Goal: Task Accomplishment & Management: Use online tool/utility

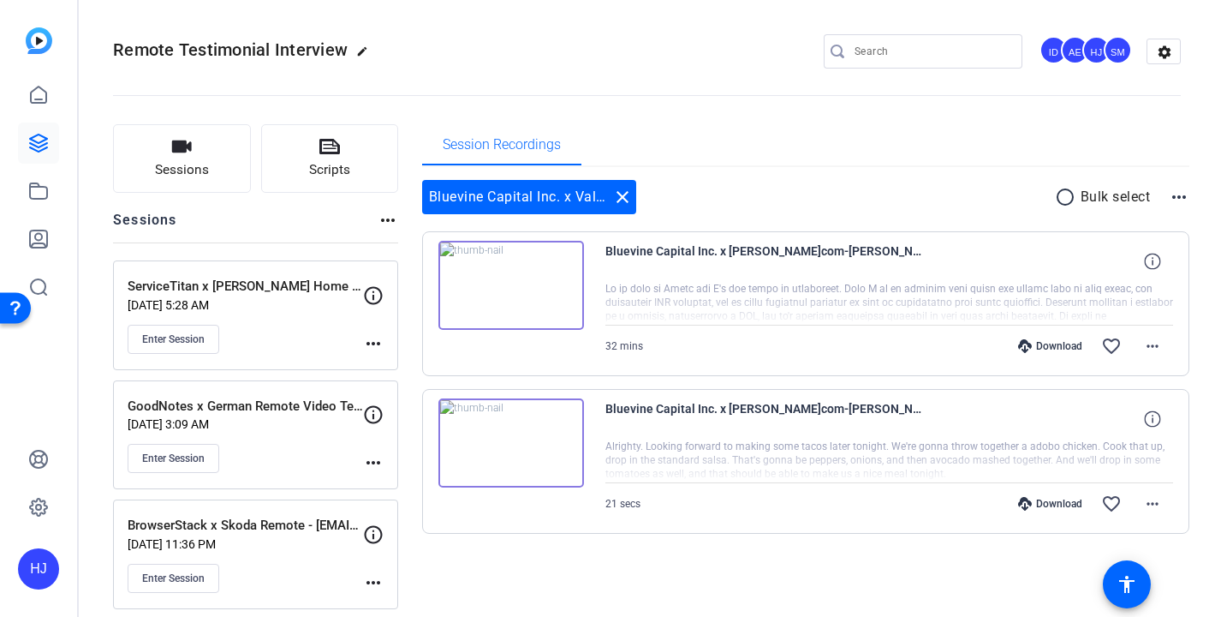
scroll to position [3, 0]
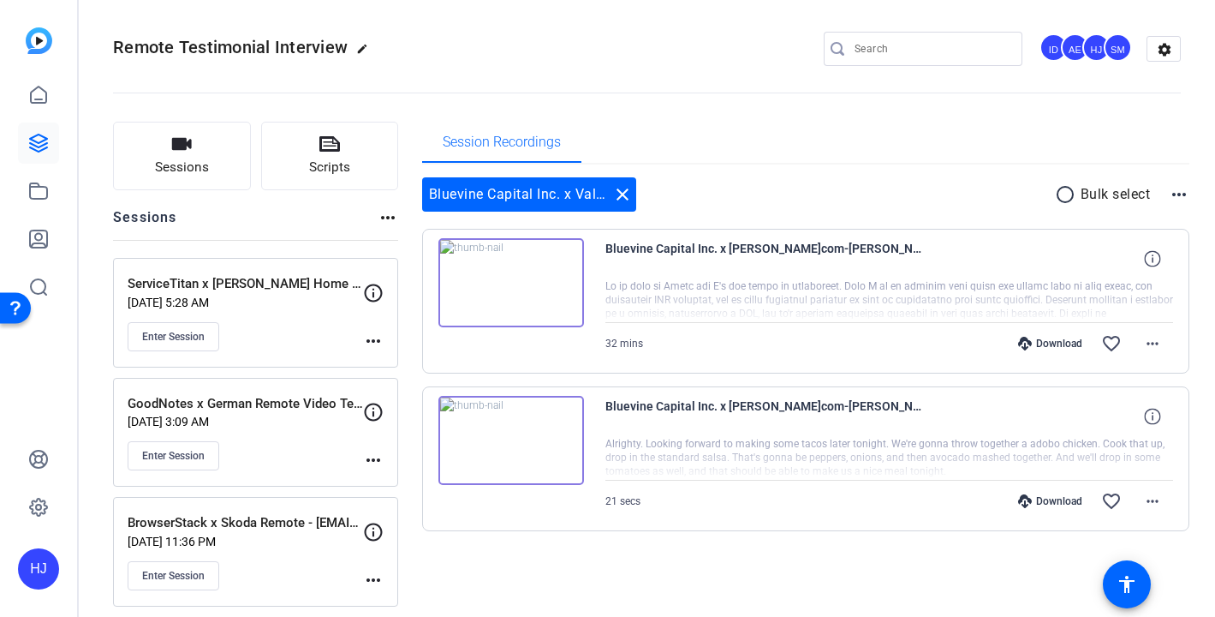
click at [951, 57] on input "Search" at bounding box center [932, 49] width 154 height 21
click at [951, 58] on input "Search" at bounding box center [932, 49] width 154 height 21
paste input "International Air Transport Association x ATC Partner Testimonial Video"
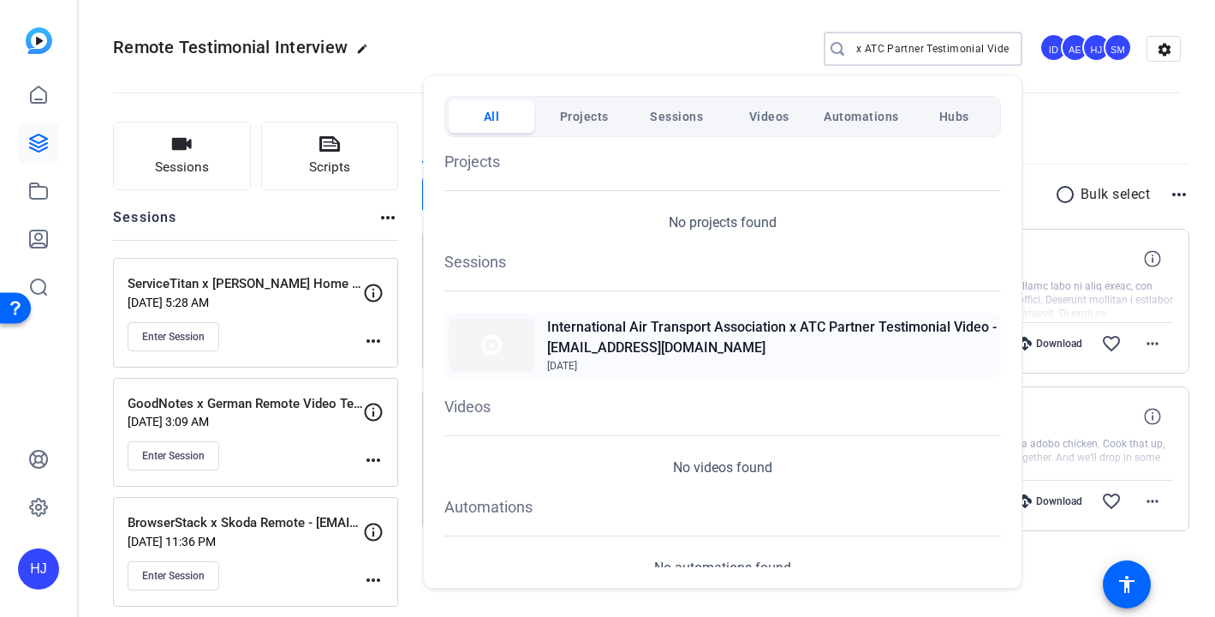
type input "International Air Transport Association x ATC Partner Testimonial Video"
click at [833, 340] on h2 "International Air Transport Association x ATC Partner Testimonial Video - [EMAI…" at bounding box center [772, 337] width 450 height 41
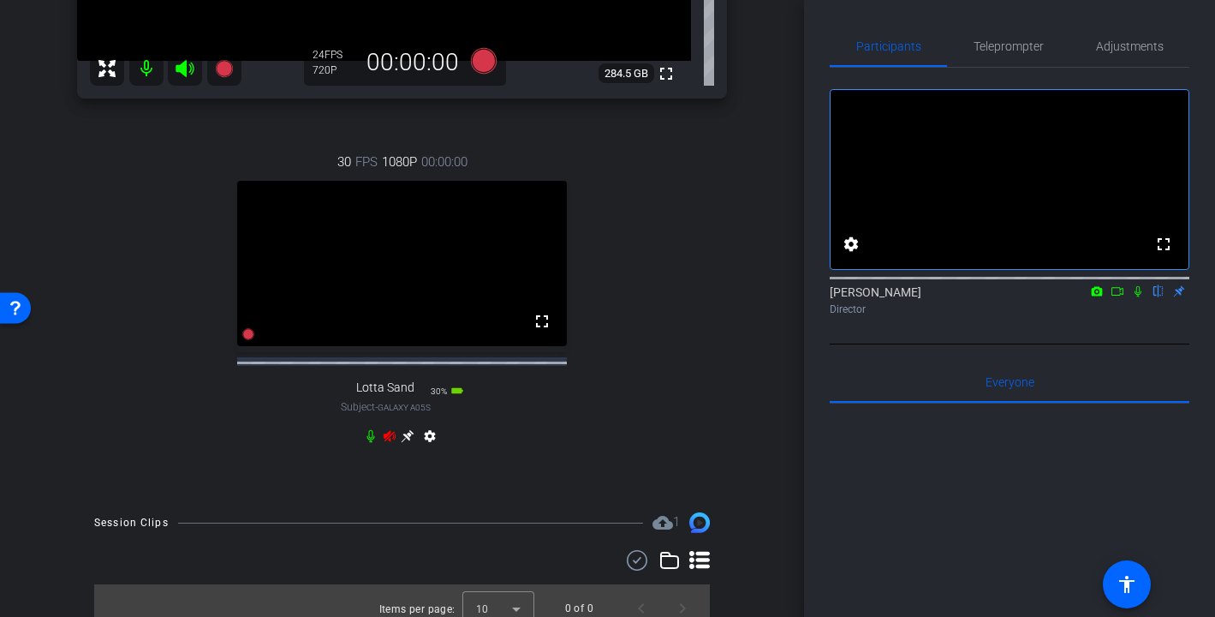
scroll to position [470, 0]
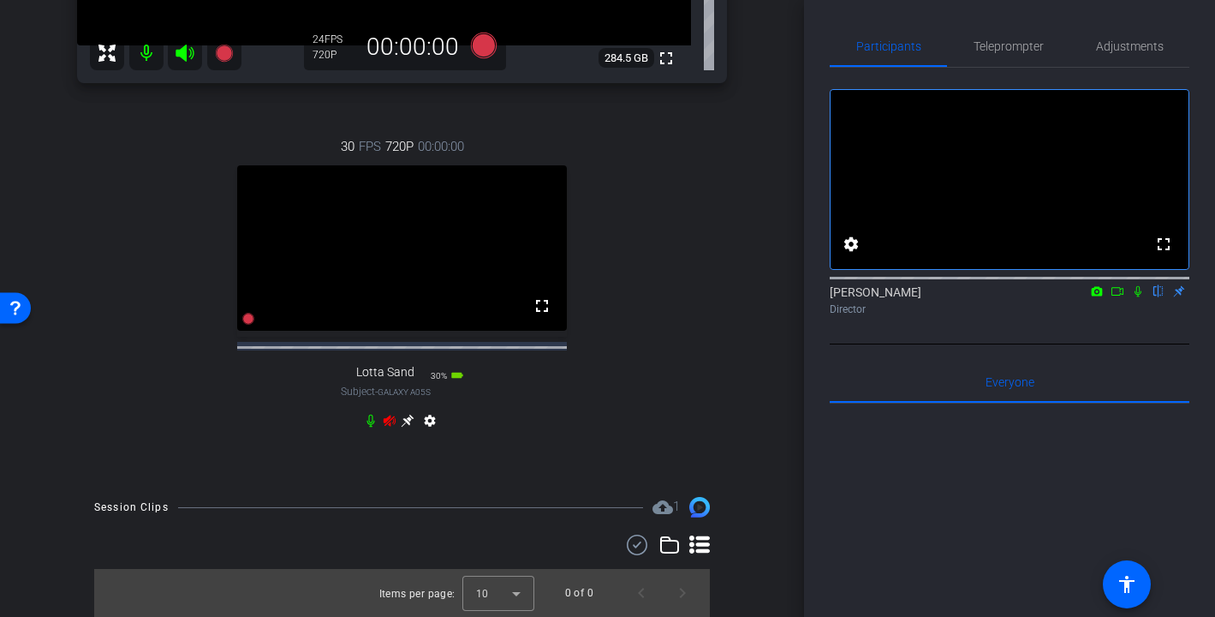
click at [391, 421] on icon at bounding box center [390, 421] width 14 height 14
click at [408, 418] on icon at bounding box center [408, 420] width 13 height 13
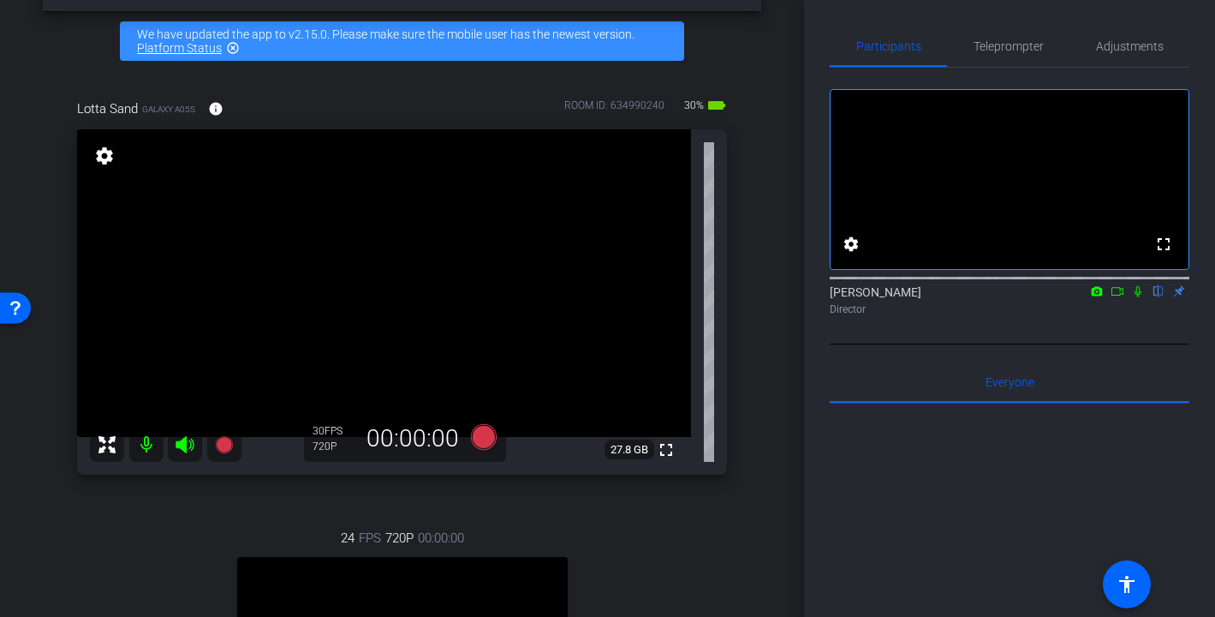
scroll to position [54, 0]
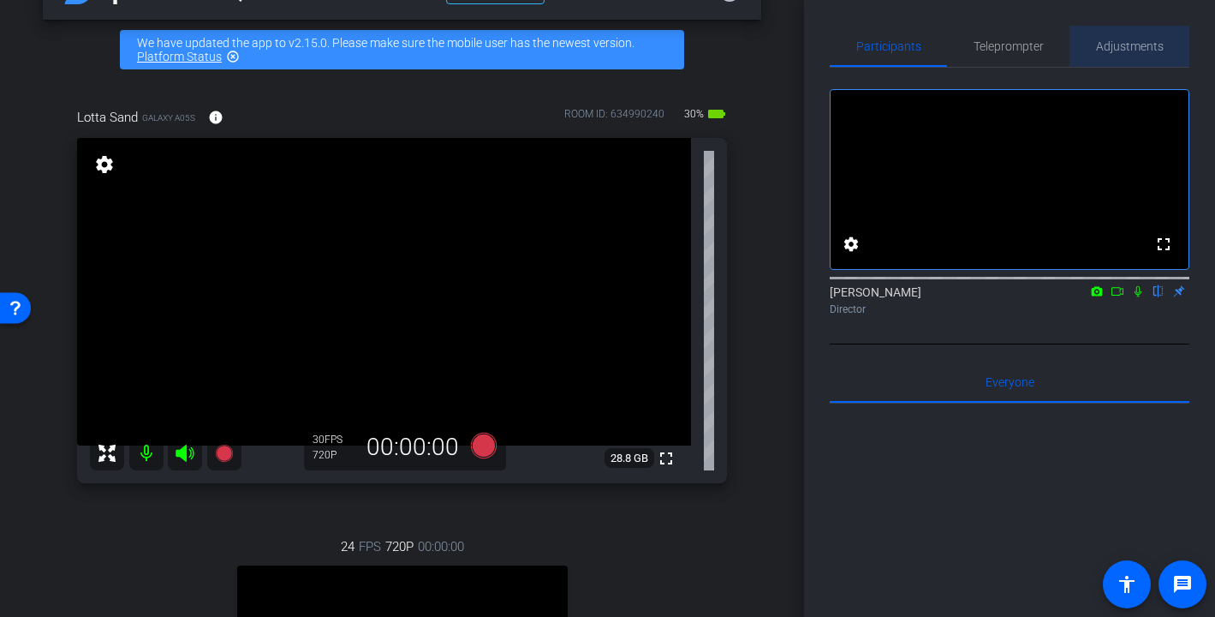
click at [1124, 54] on span "Adjustments" at bounding box center [1130, 46] width 68 height 41
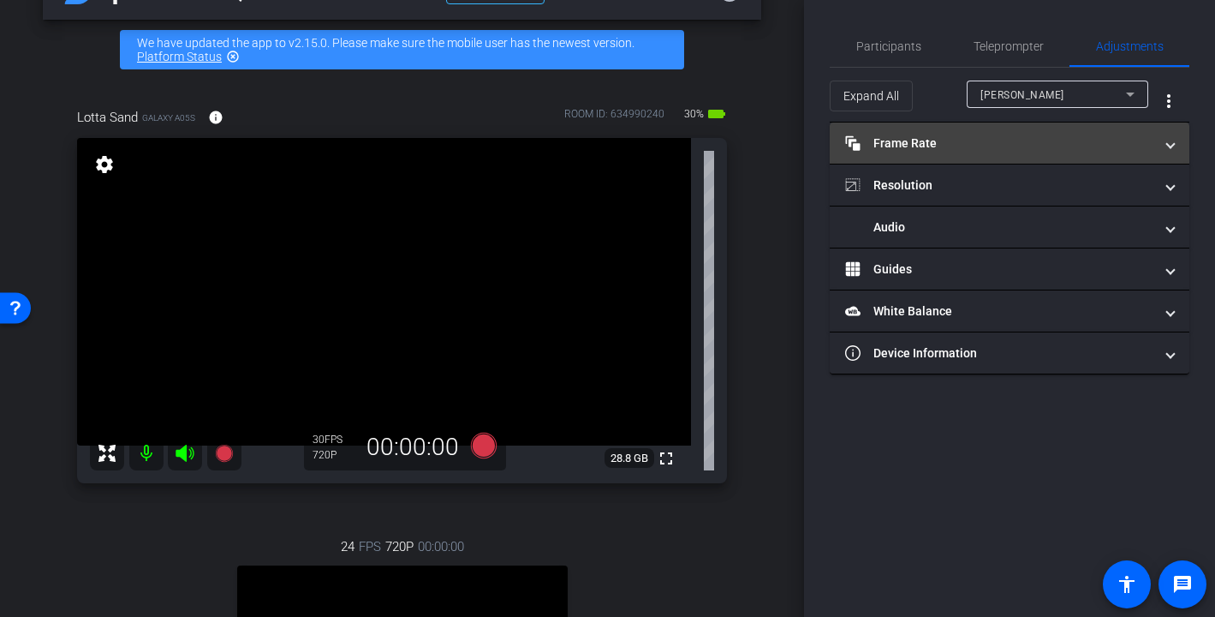
click at [1050, 152] on mat-panel-title "Frame Rate Frame Rate" at bounding box center [999, 143] width 308 height 18
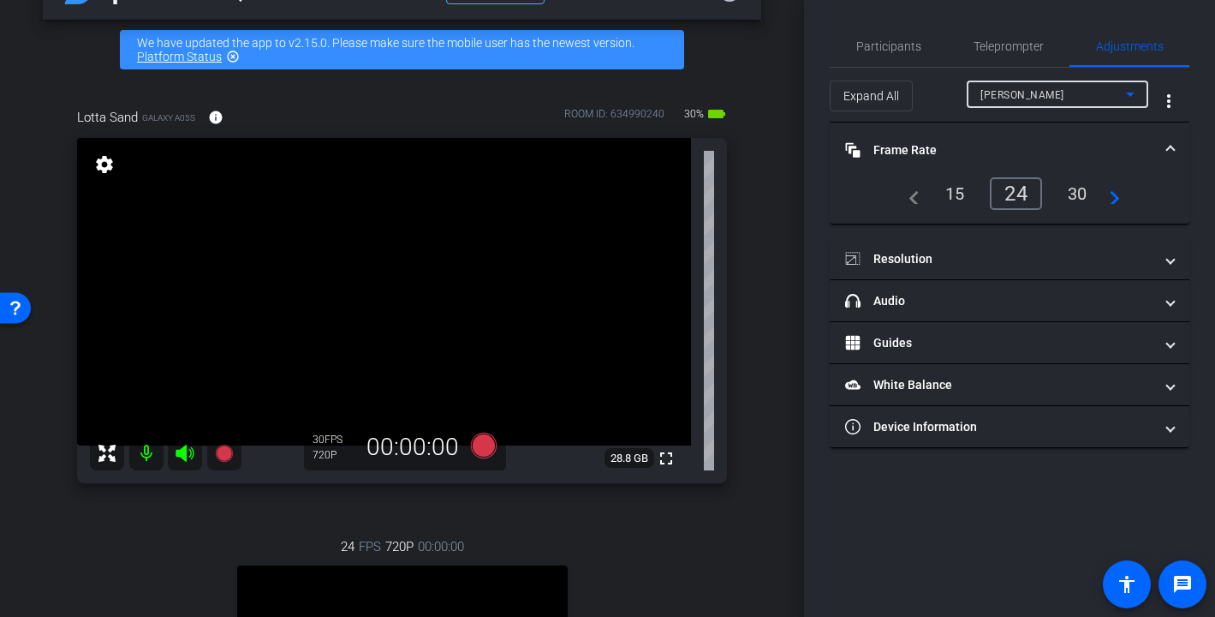
click at [1035, 98] on div "[PERSON_NAME]" at bounding box center [1054, 94] width 146 height 21
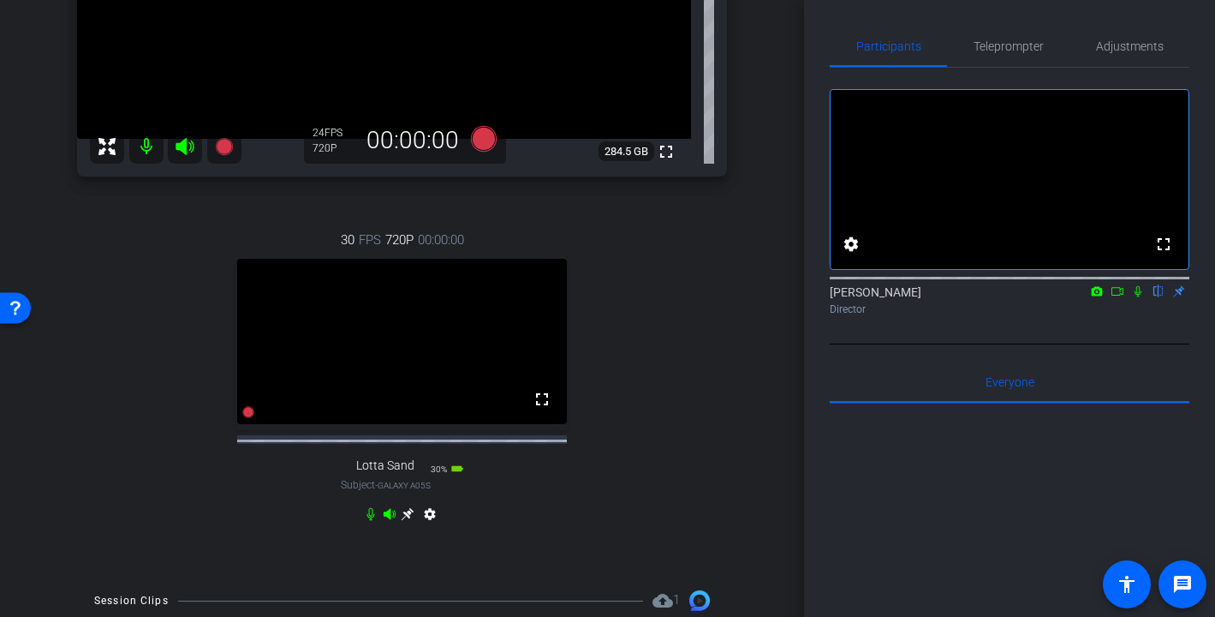
scroll to position [418, 0]
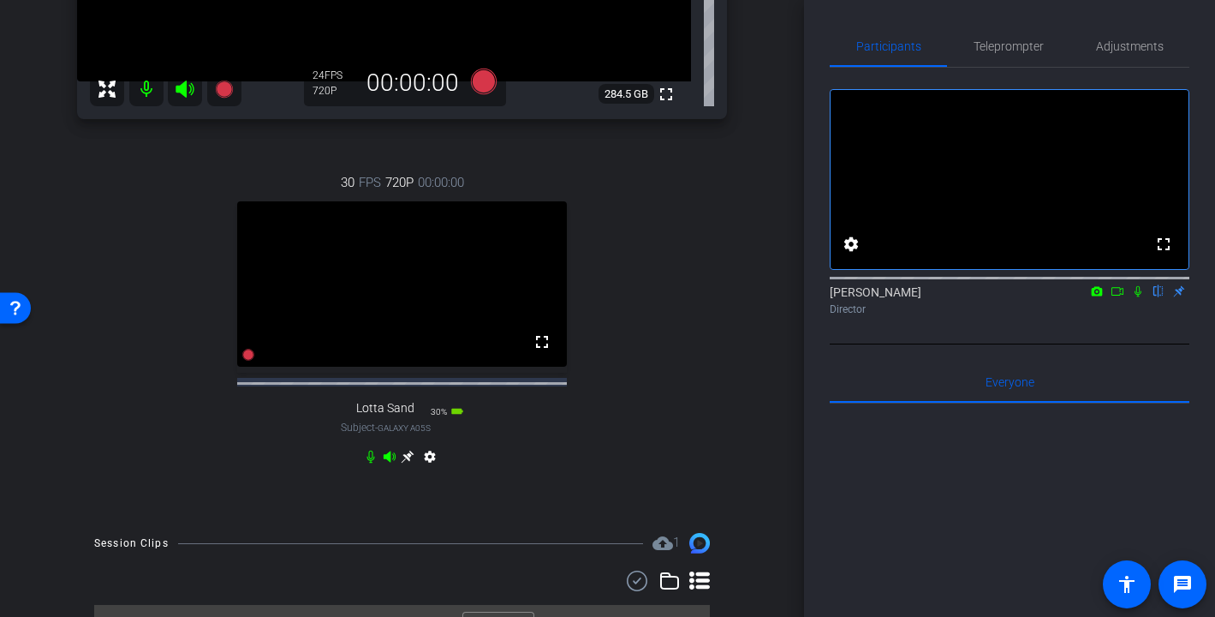
click at [406, 463] on icon at bounding box center [408, 457] width 14 height 14
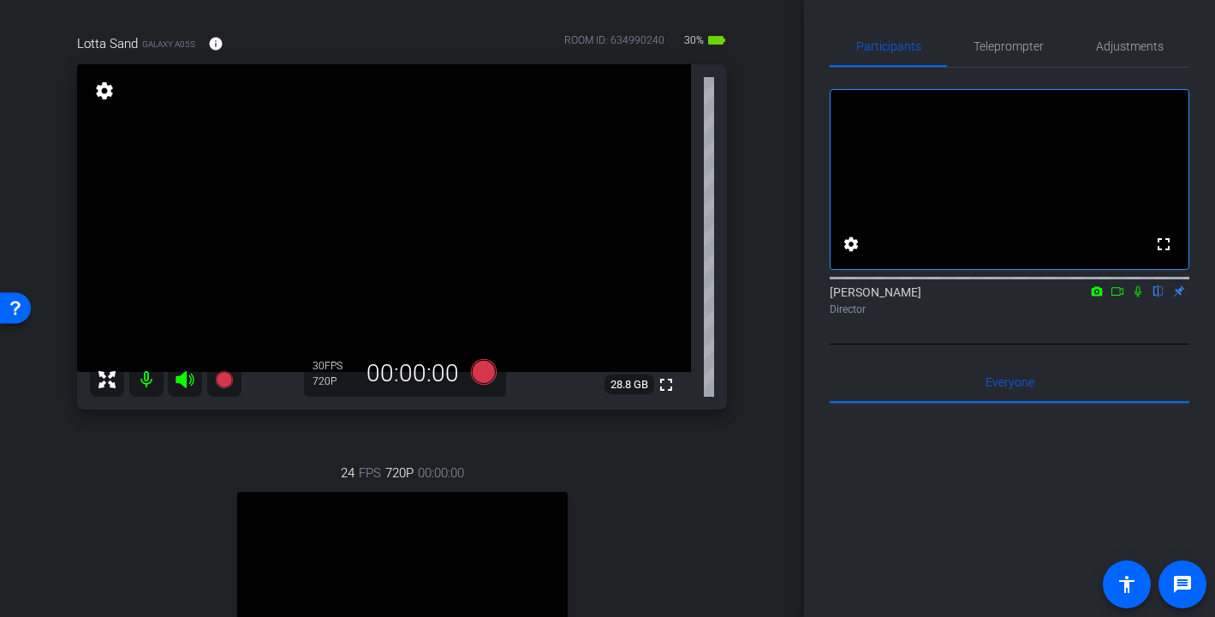
scroll to position [123, 0]
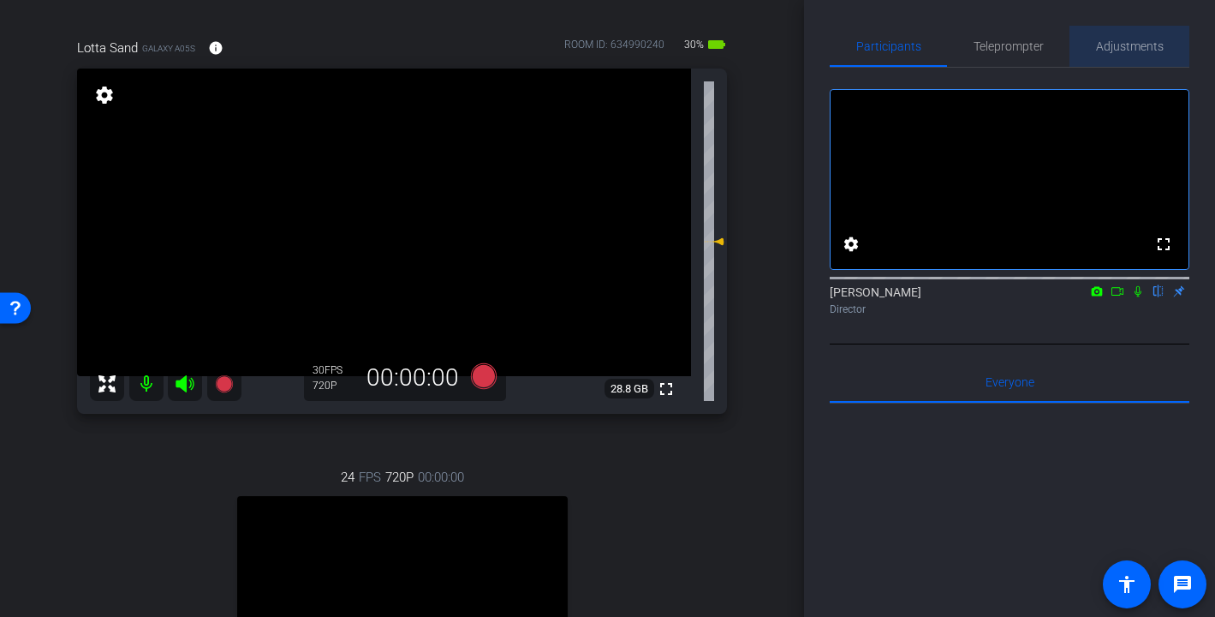
click at [1138, 55] on span "Adjustments" at bounding box center [1130, 46] width 68 height 41
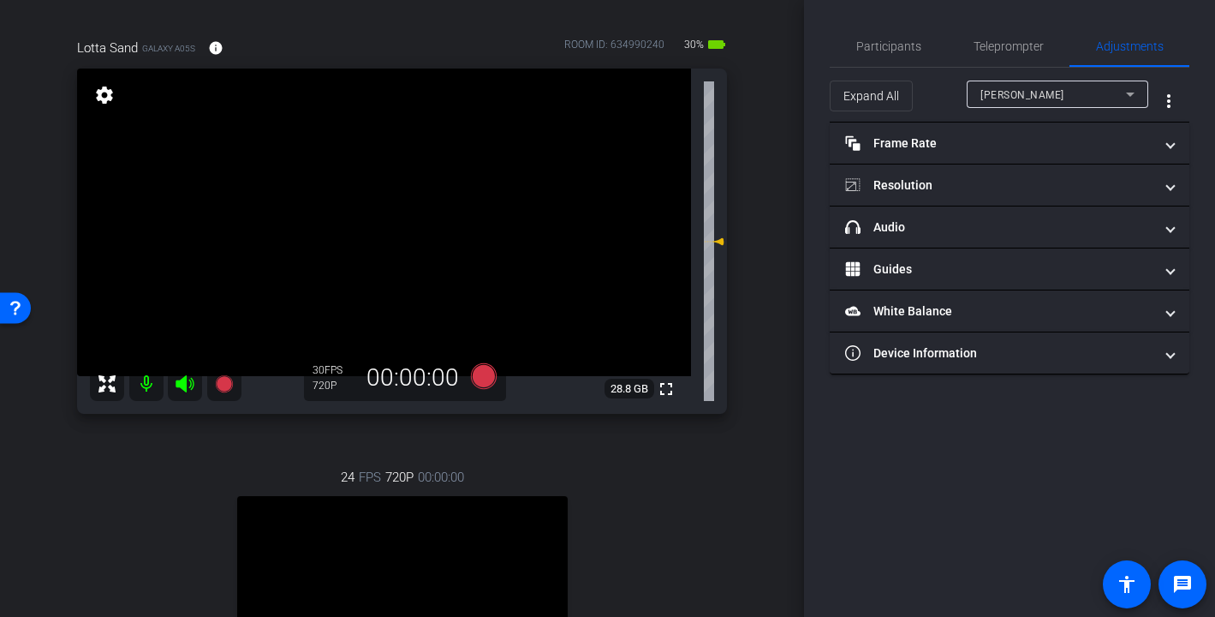
click at [1066, 96] on div "[PERSON_NAME]" at bounding box center [1054, 94] width 146 height 21
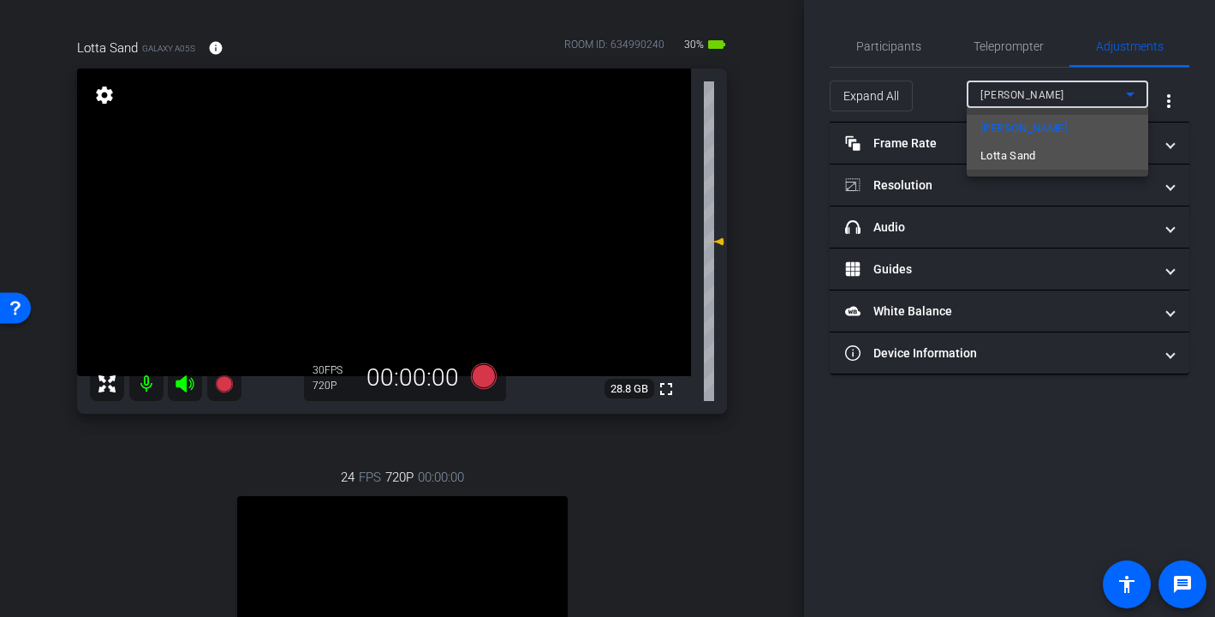
click at [1048, 155] on mat-option "Lotta Sand" at bounding box center [1058, 155] width 182 height 27
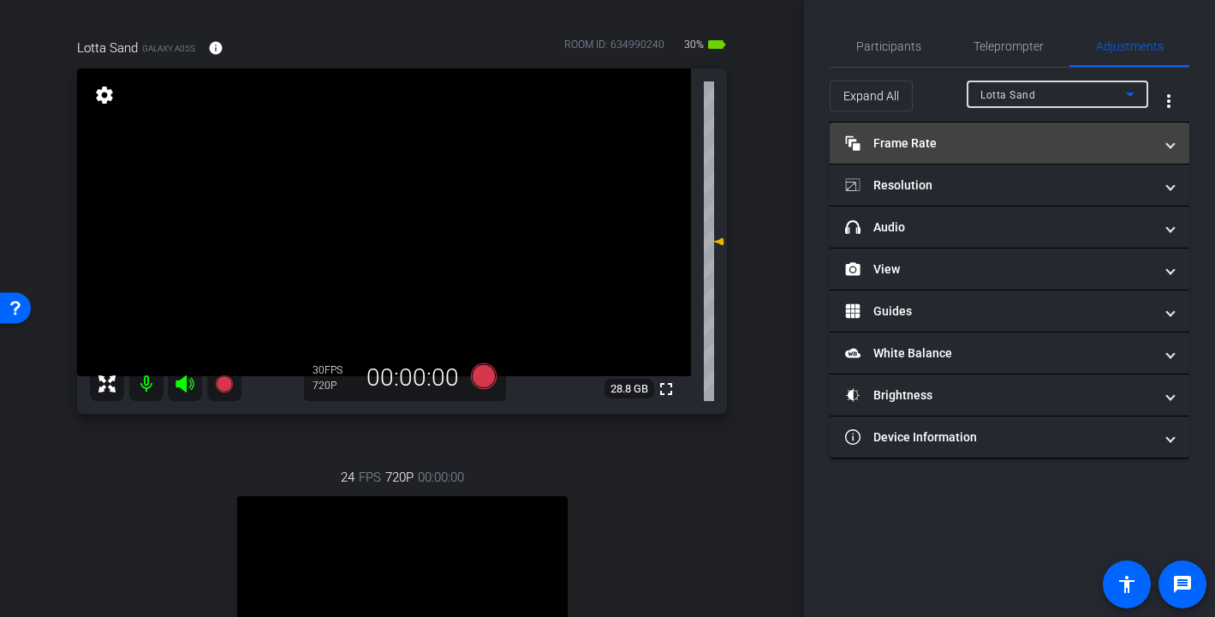
click at [1036, 148] on mat-panel-title "Frame Rate Frame Rate" at bounding box center [999, 143] width 308 height 18
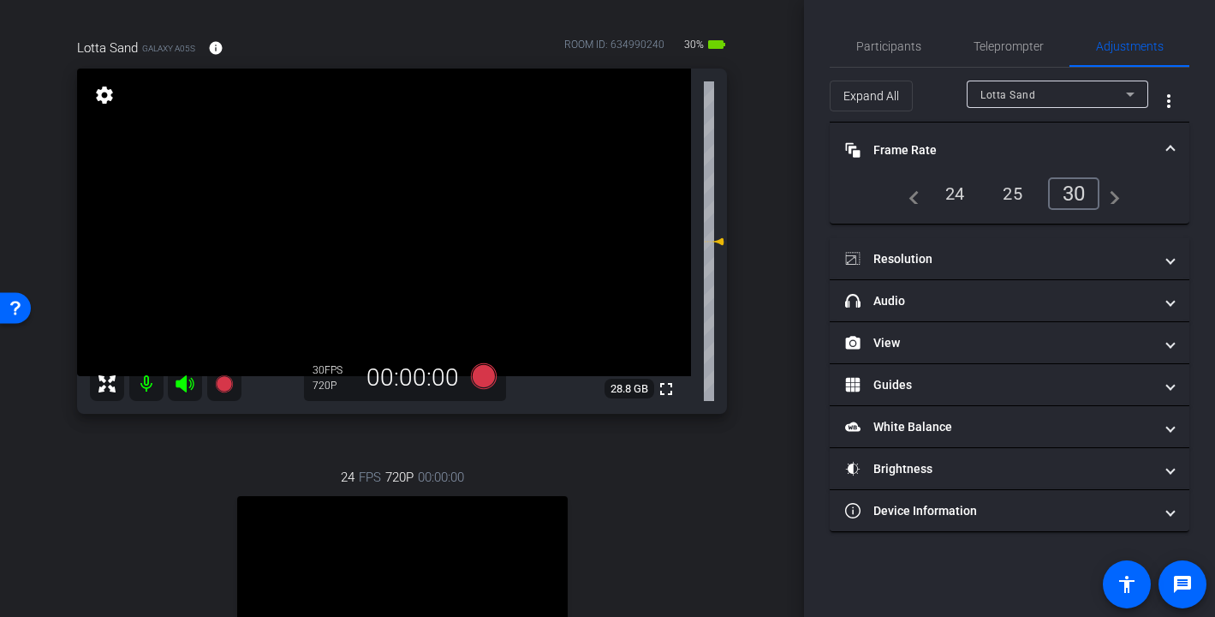
click at [957, 195] on div "24" at bounding box center [955, 193] width 45 height 29
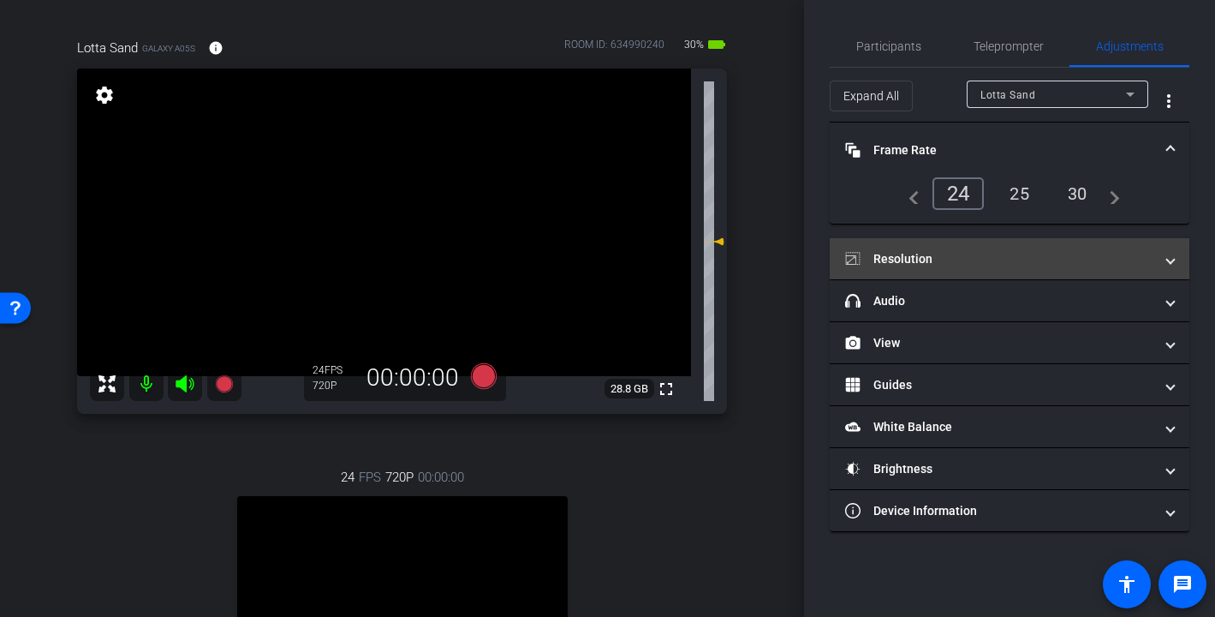
click at [957, 255] on mat-panel-title "Resolution" at bounding box center [999, 259] width 308 height 18
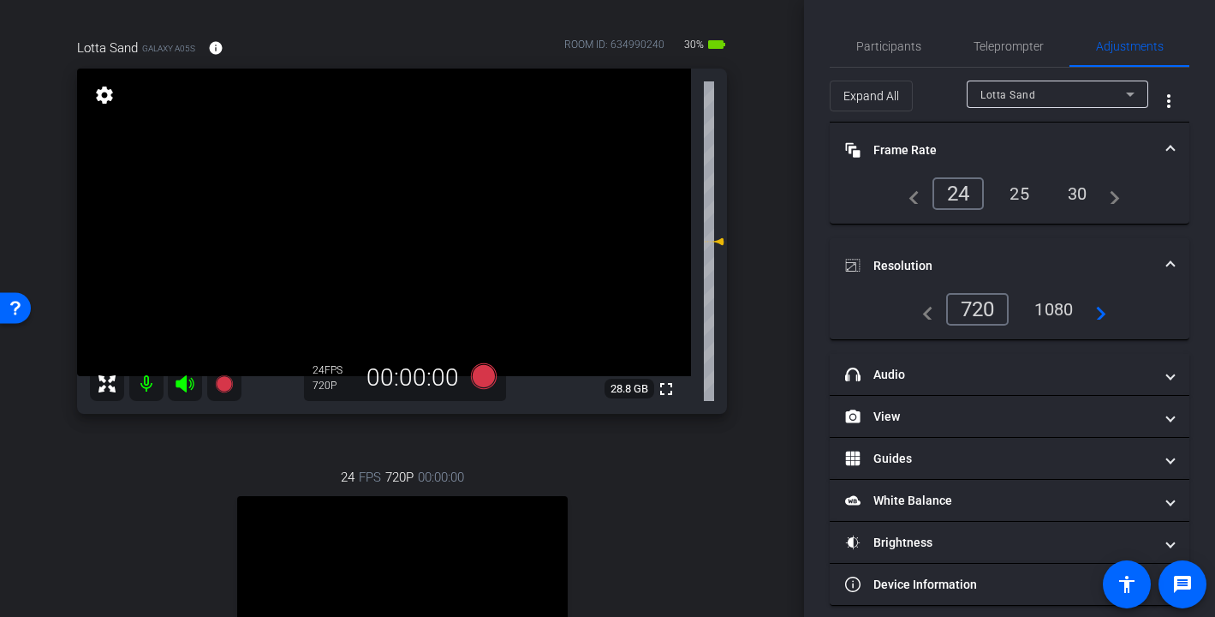
click at [1062, 306] on div "1080" at bounding box center [1054, 309] width 64 height 29
click at [871, 48] on span "Participants" at bounding box center [888, 46] width 65 height 12
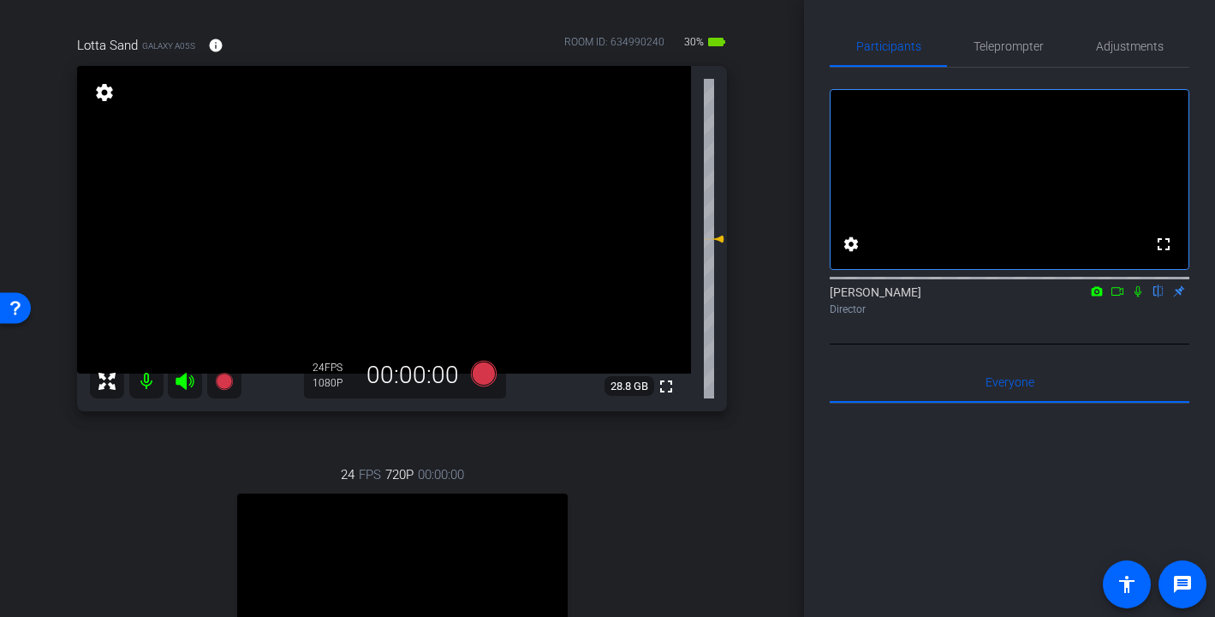
scroll to position [135, 0]
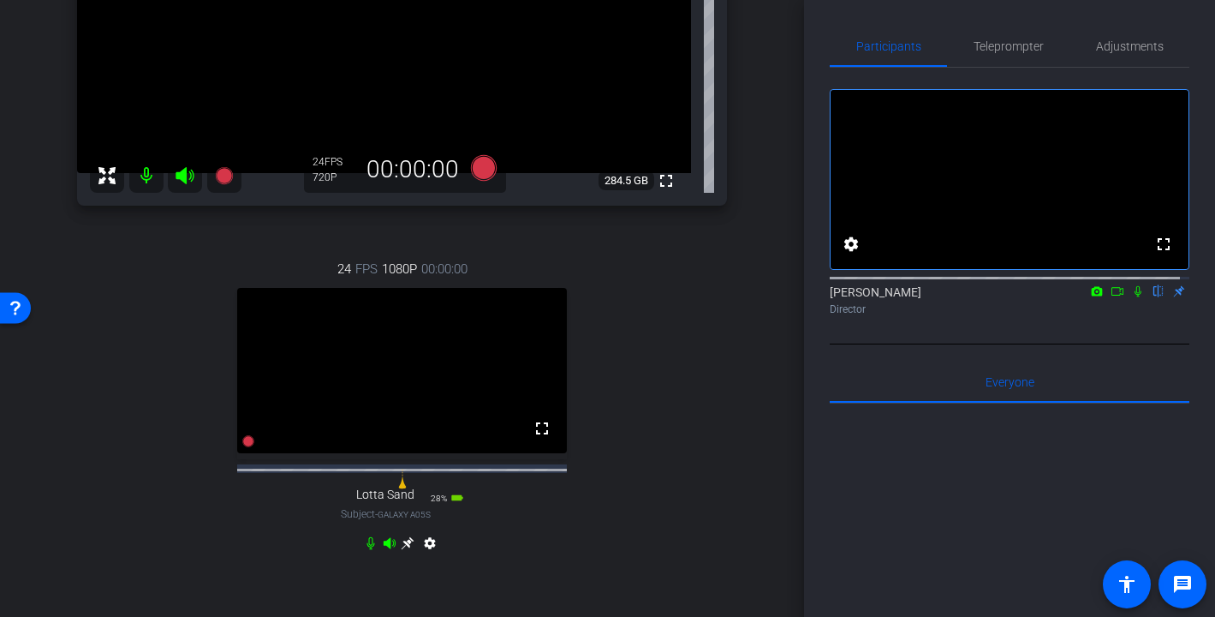
scroll to position [337, 0]
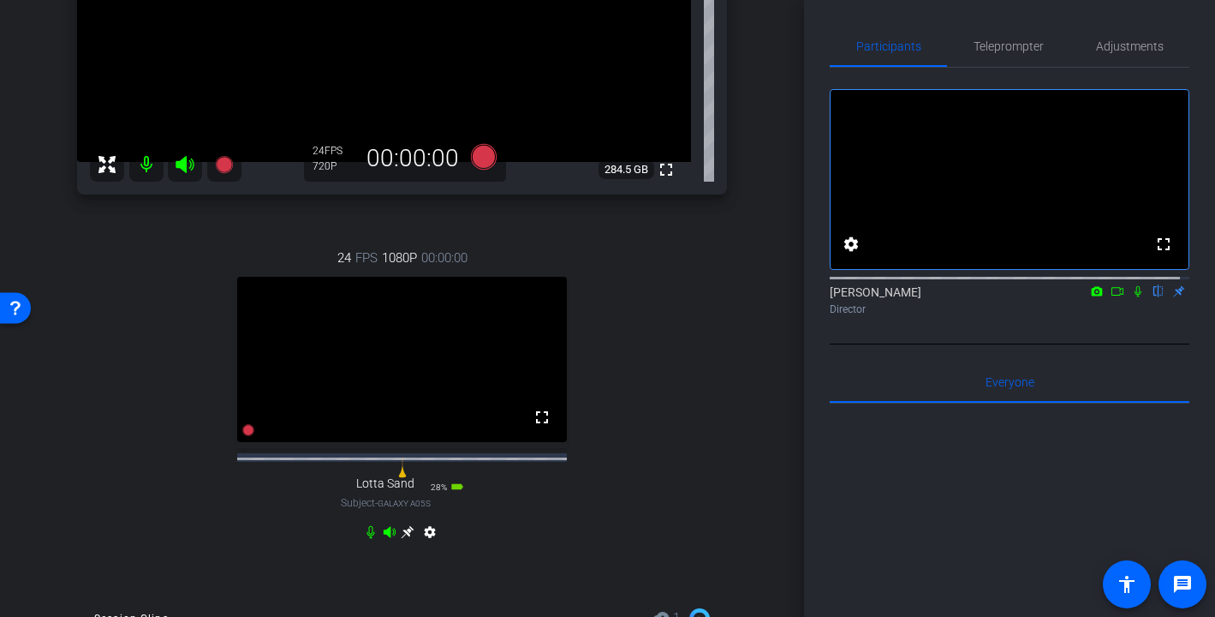
click at [402, 539] on icon at bounding box center [408, 532] width 13 height 13
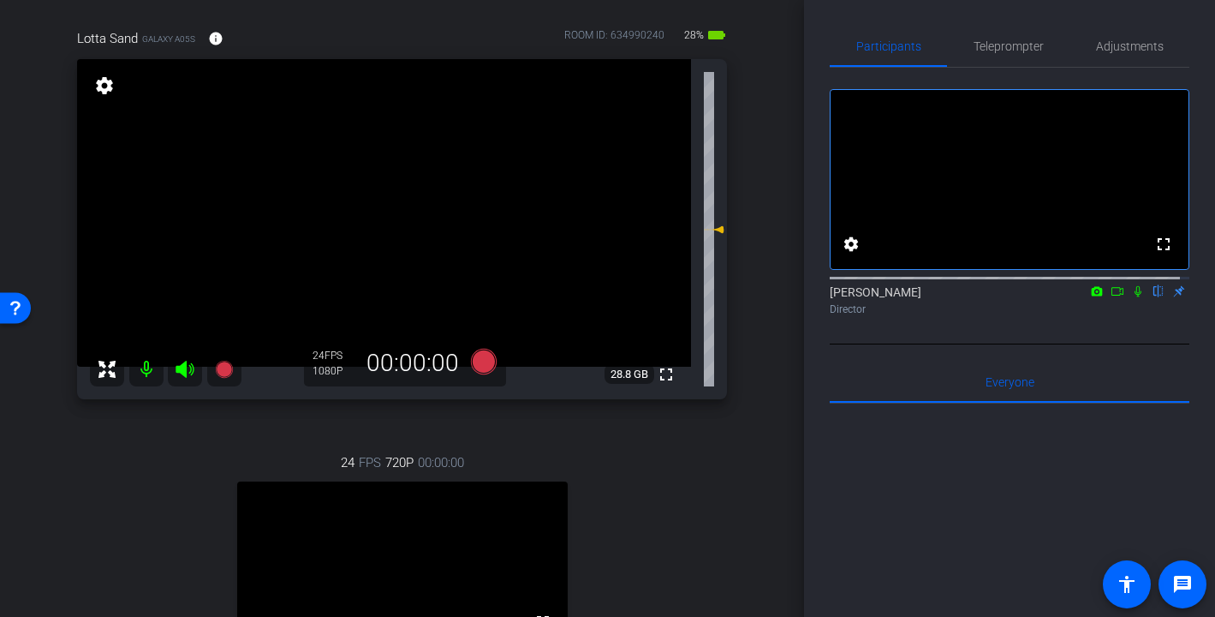
scroll to position [0, 0]
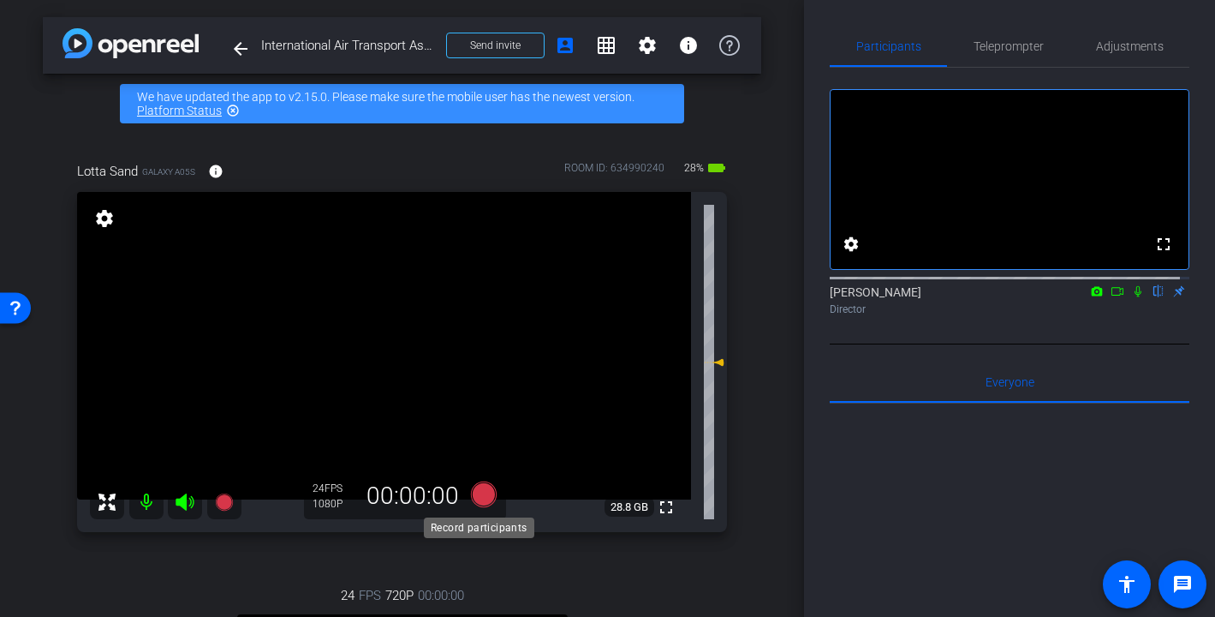
click at [478, 492] on icon at bounding box center [483, 494] width 26 height 26
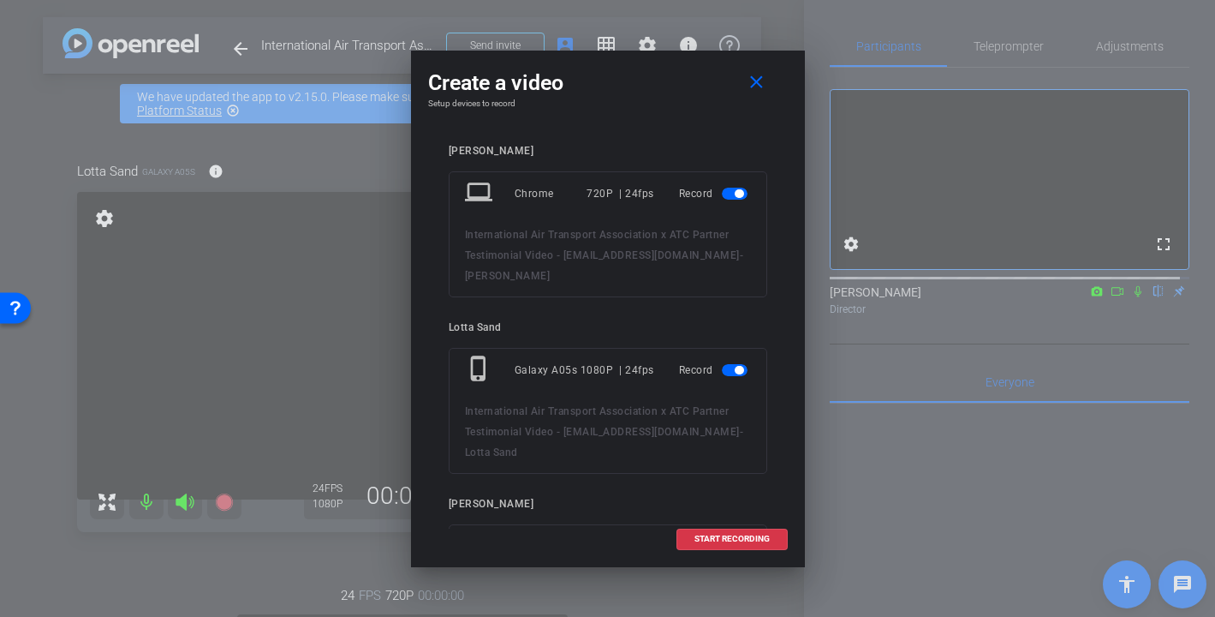
click at [722, 194] on span "button" at bounding box center [735, 194] width 26 height 12
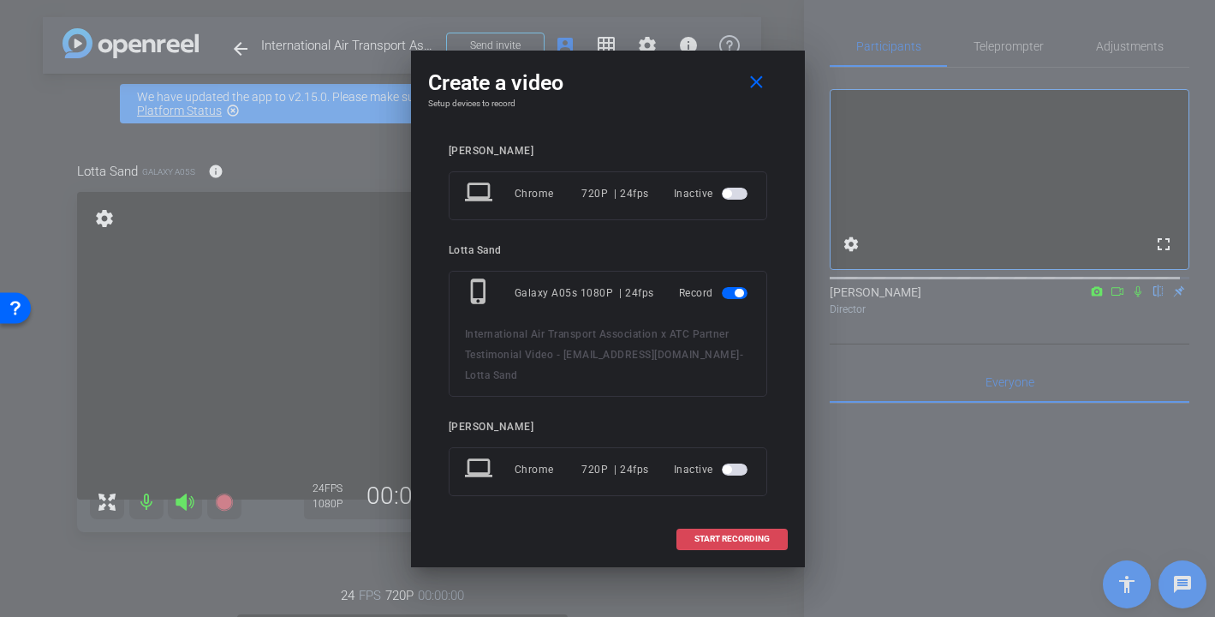
click at [730, 534] on span "START RECORDING" at bounding box center [732, 538] width 75 height 9
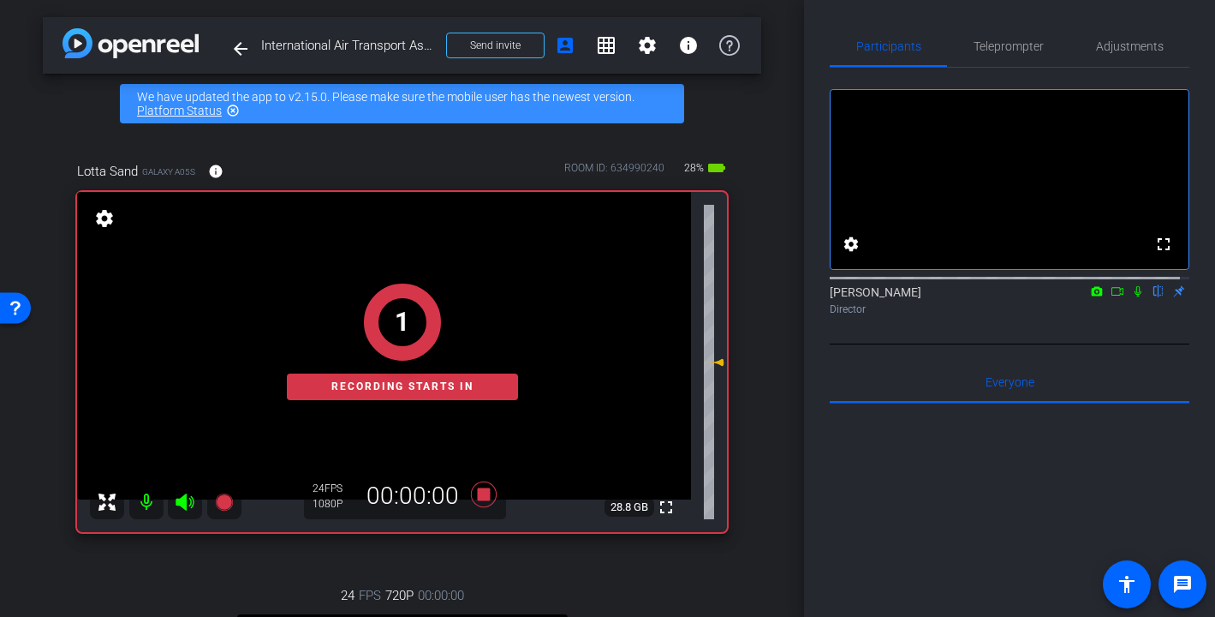
click at [1131, 297] on icon at bounding box center [1138, 291] width 14 height 12
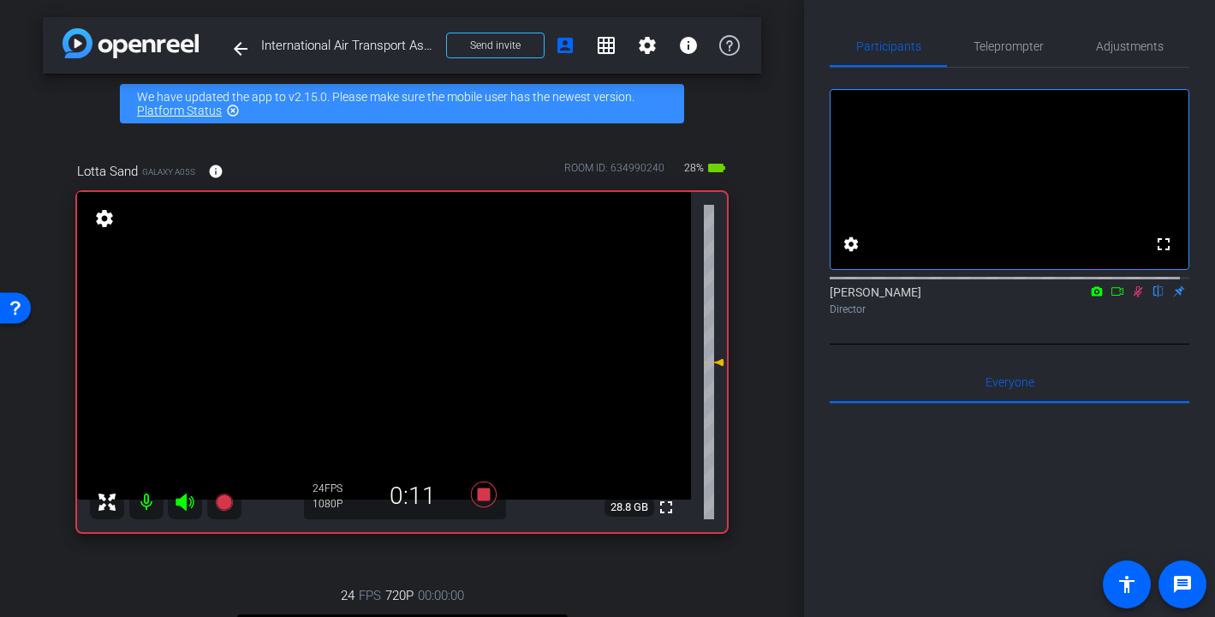
click at [1131, 297] on icon at bounding box center [1138, 291] width 14 height 12
click at [474, 499] on icon at bounding box center [483, 494] width 26 height 26
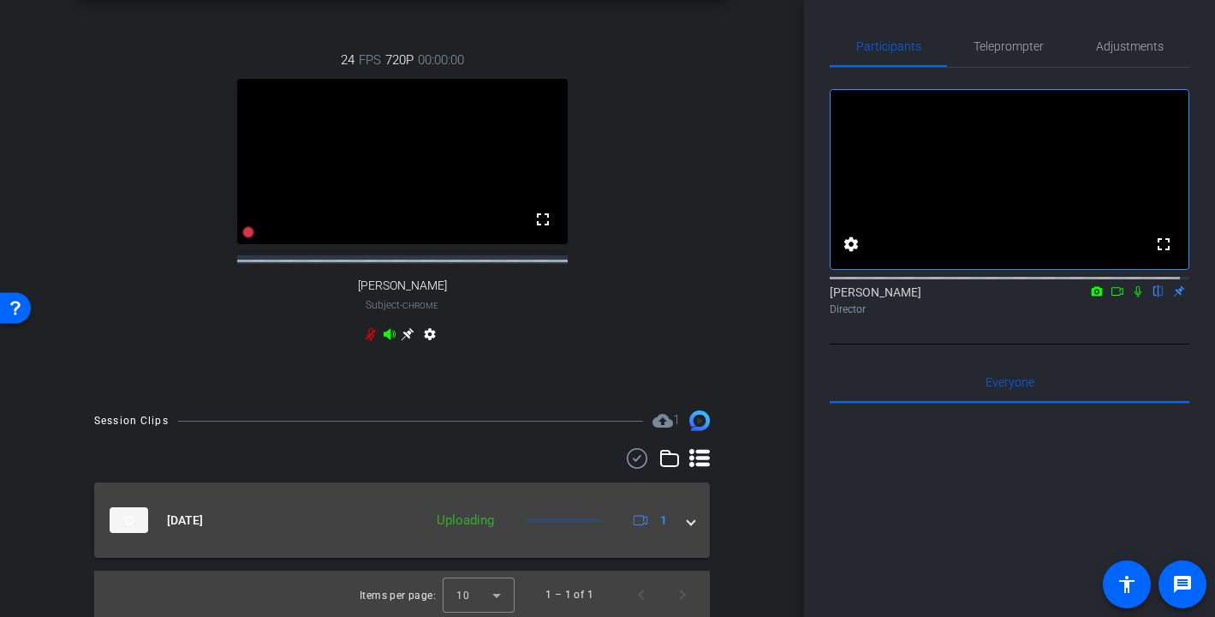
scroll to position [538, 0]
click at [688, 528] on span at bounding box center [691, 519] width 7 height 18
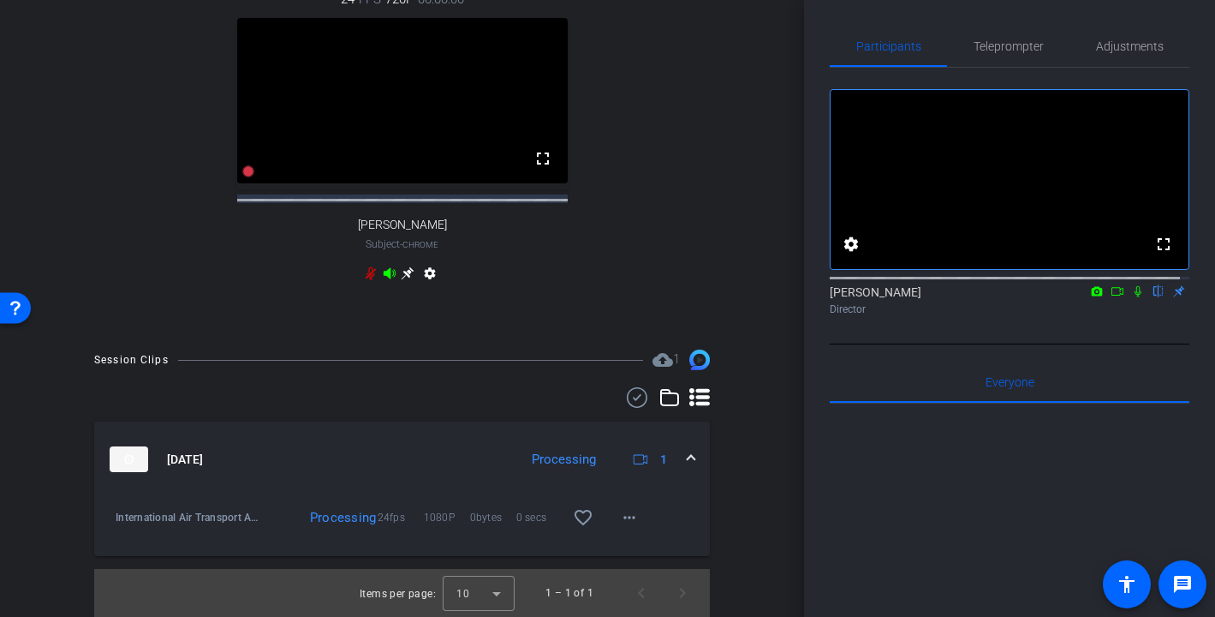
scroll to position [595, 0]
click at [627, 528] on mat-icon "more_horiz" at bounding box center [629, 518] width 21 height 21
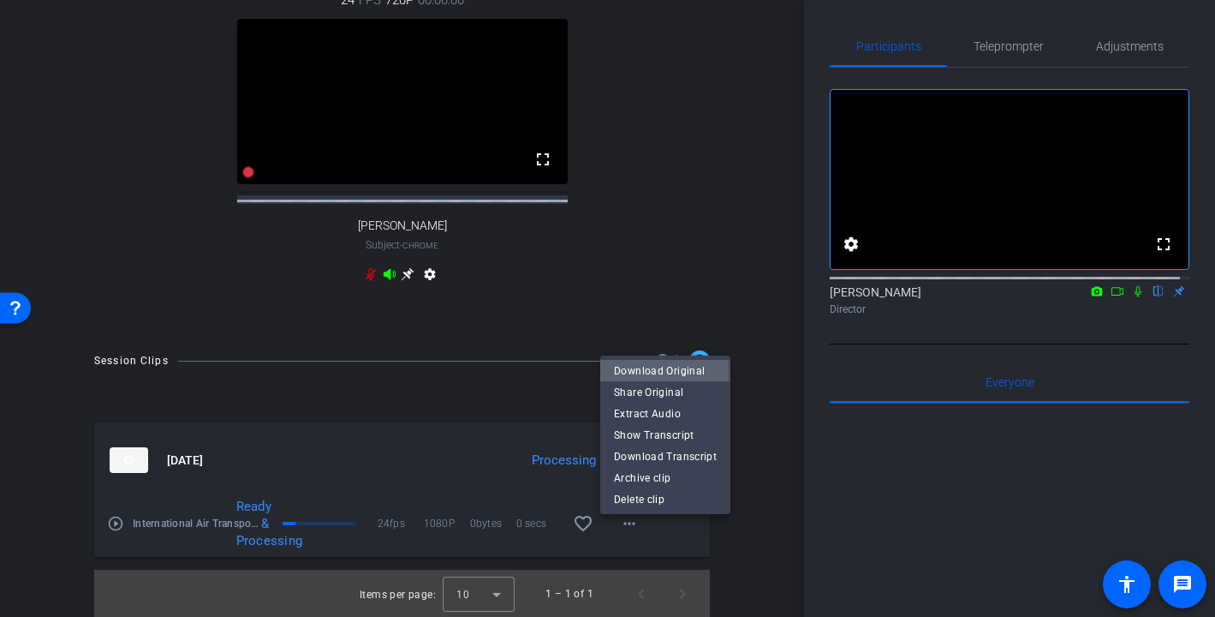
click at [642, 373] on span "Download Original" at bounding box center [665, 370] width 103 height 21
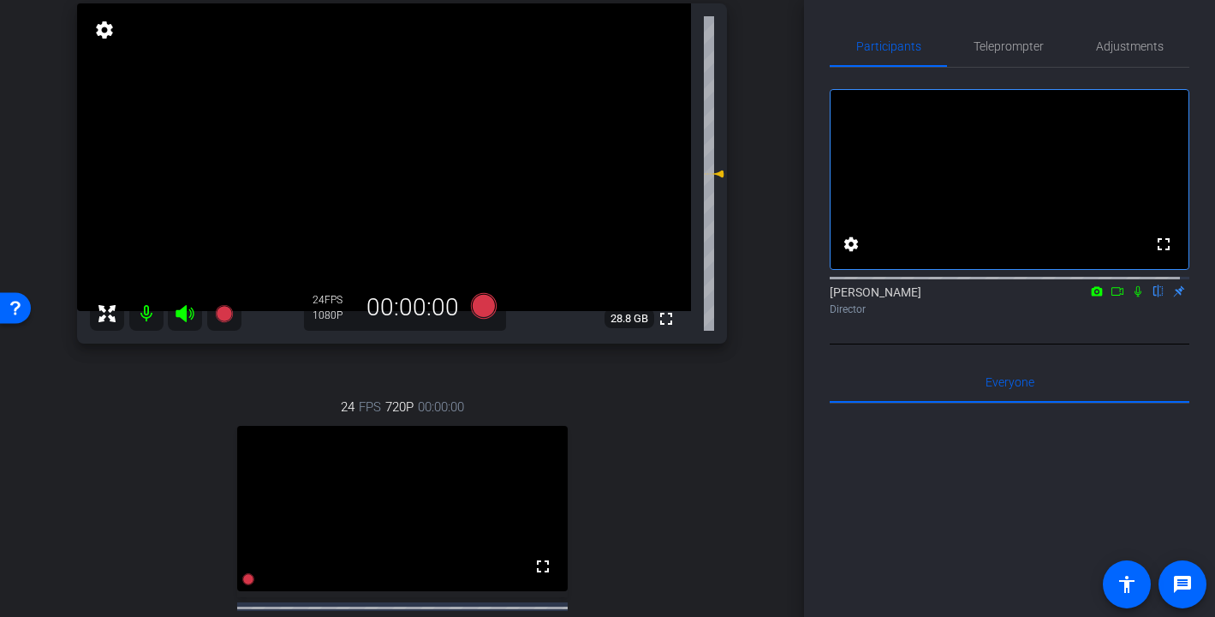
scroll to position [190, 0]
click at [182, 318] on icon at bounding box center [185, 311] width 21 height 21
click at [142, 317] on mat-icon at bounding box center [146, 312] width 34 height 34
click at [185, 310] on icon at bounding box center [185, 311] width 21 height 21
click at [143, 312] on mat-icon at bounding box center [146, 312] width 34 height 34
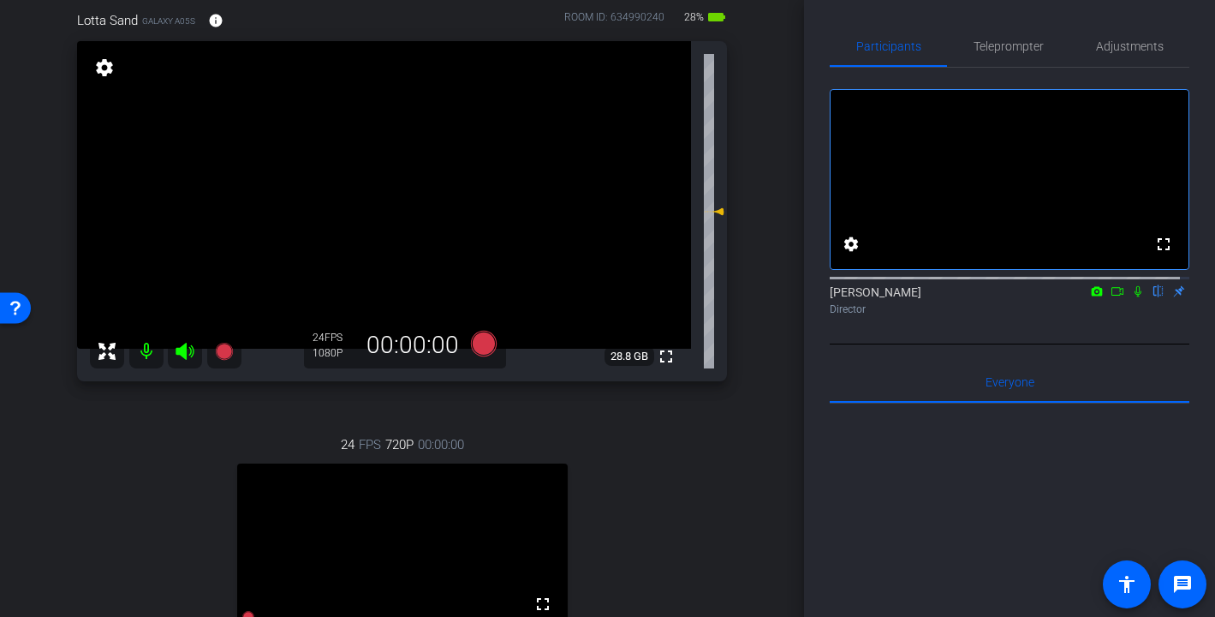
scroll to position [145, 0]
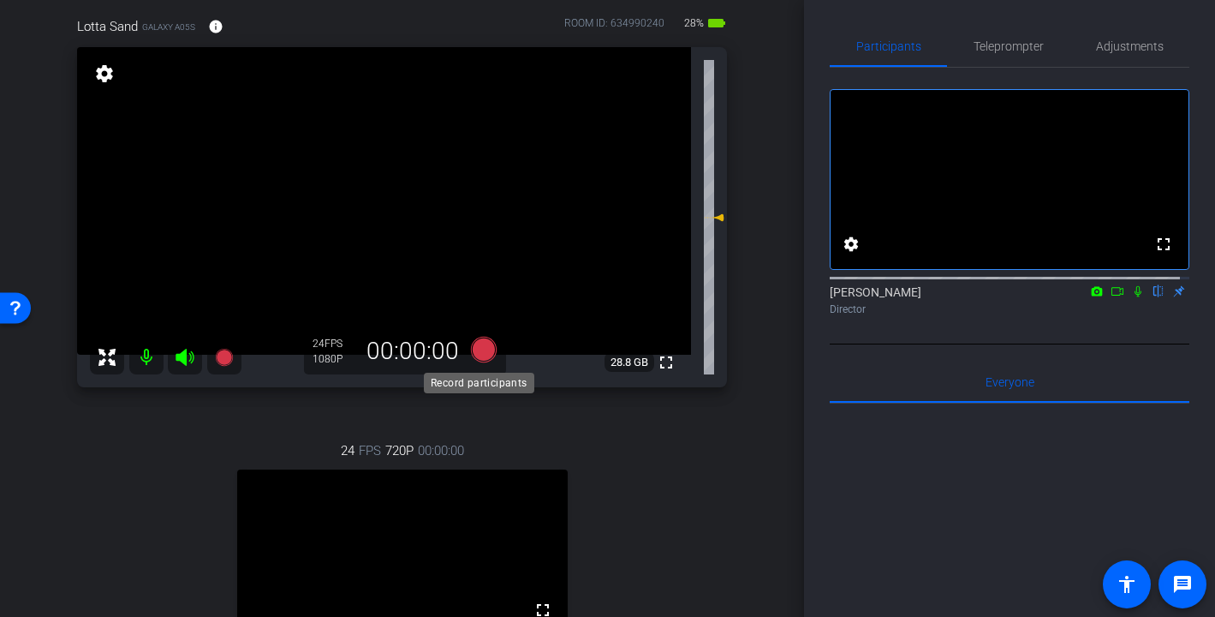
click at [477, 356] on icon at bounding box center [483, 350] width 26 height 26
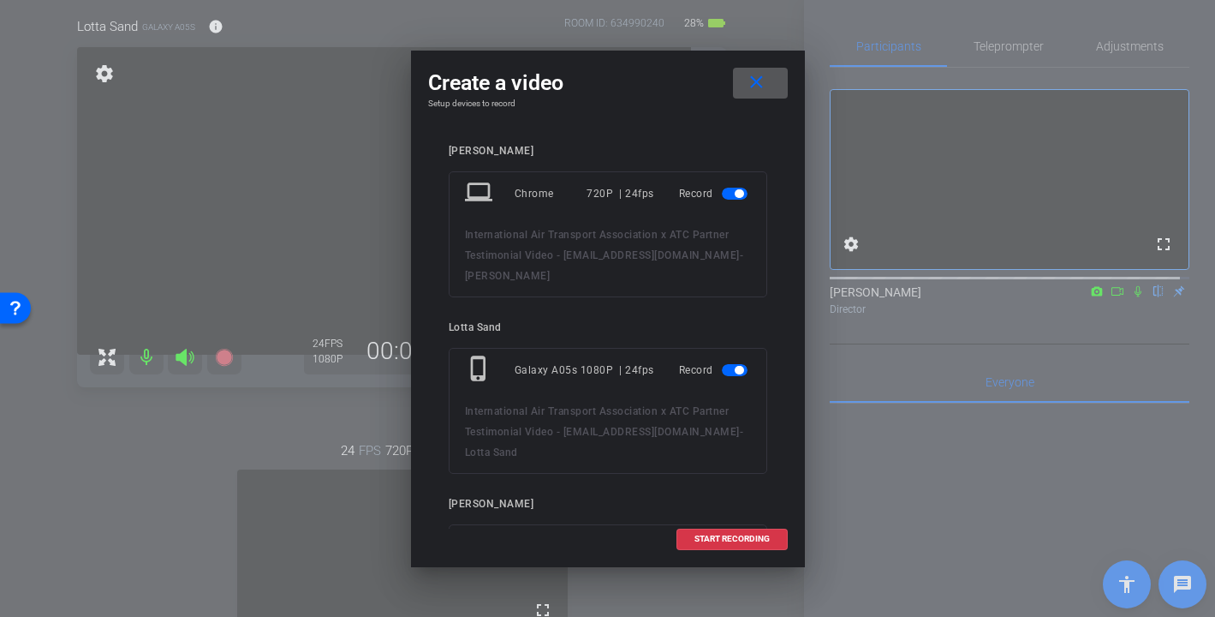
click at [735, 191] on span "button" at bounding box center [739, 193] width 9 height 9
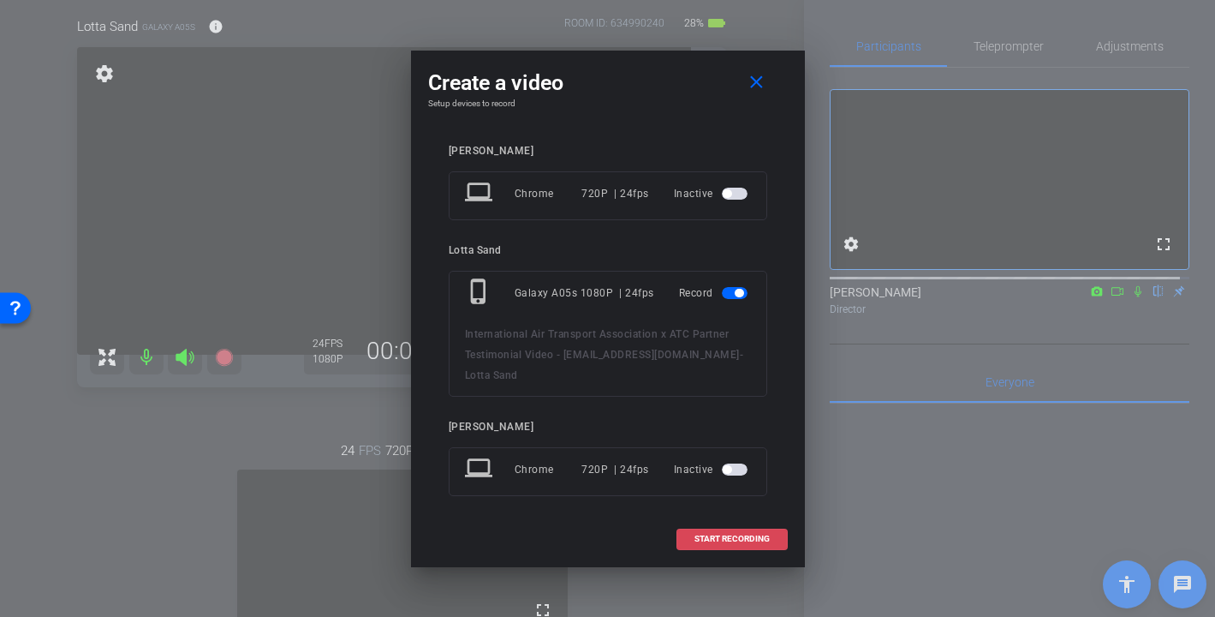
click at [725, 526] on span at bounding box center [732, 538] width 110 height 41
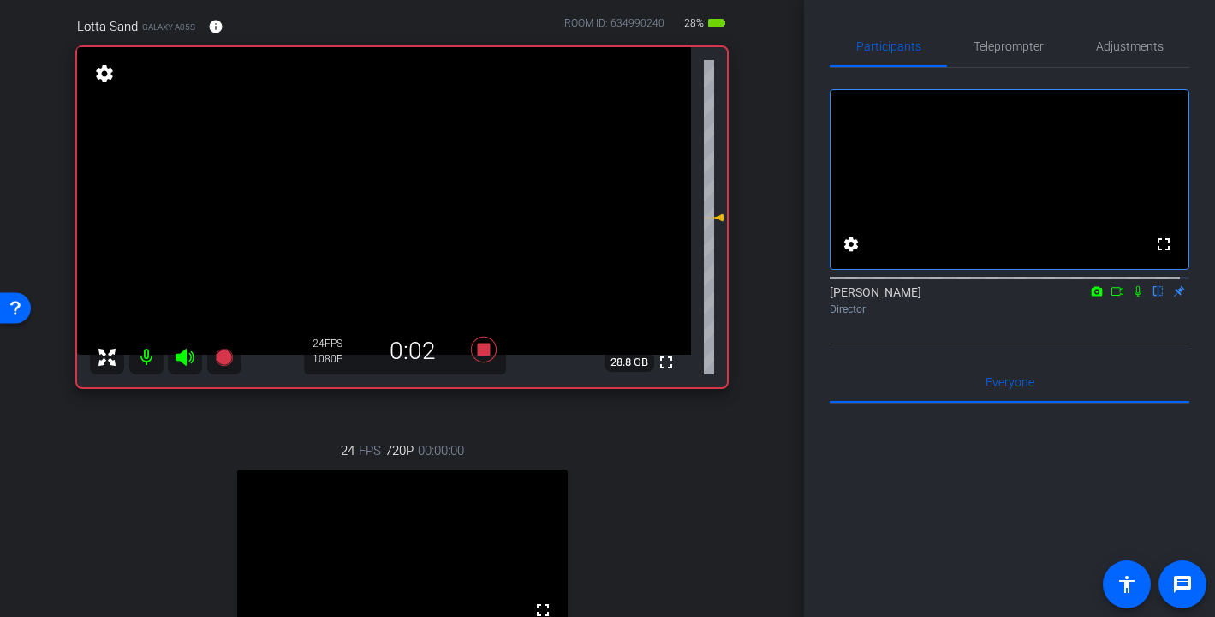
click at [1131, 297] on icon at bounding box center [1138, 291] width 14 height 12
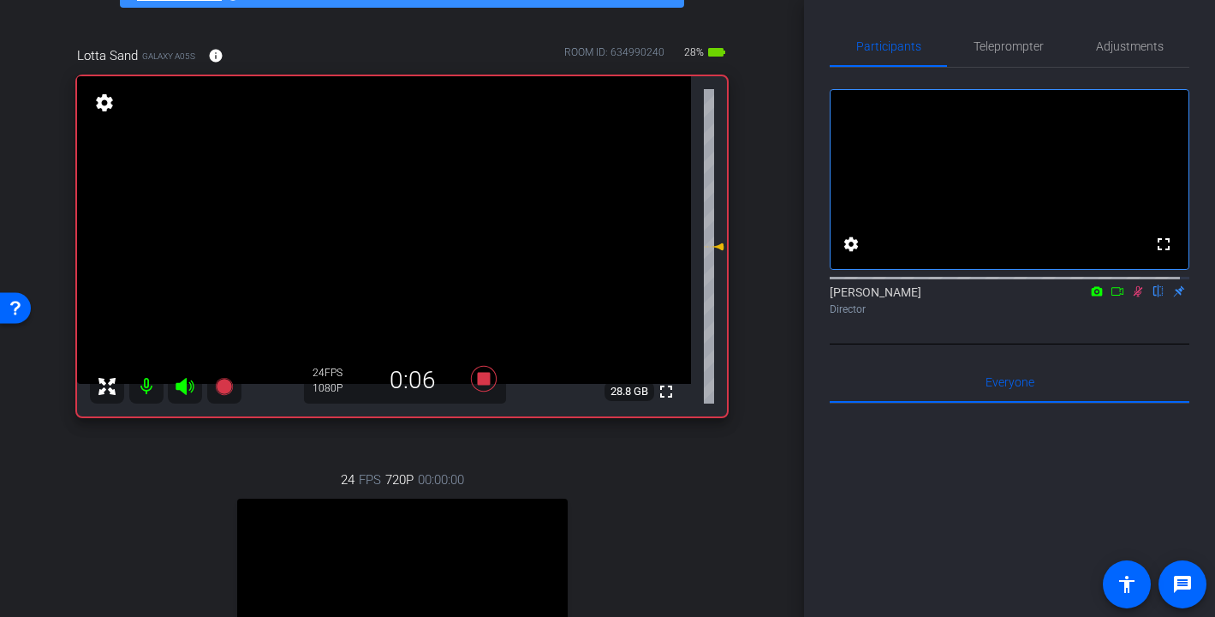
scroll to position [117, 0]
click at [1134, 297] on icon at bounding box center [1138, 291] width 9 height 11
click at [1135, 297] on icon at bounding box center [1138, 291] width 7 height 11
click at [1131, 297] on icon at bounding box center [1138, 291] width 14 height 12
click at [1135, 297] on icon at bounding box center [1138, 291] width 7 height 11
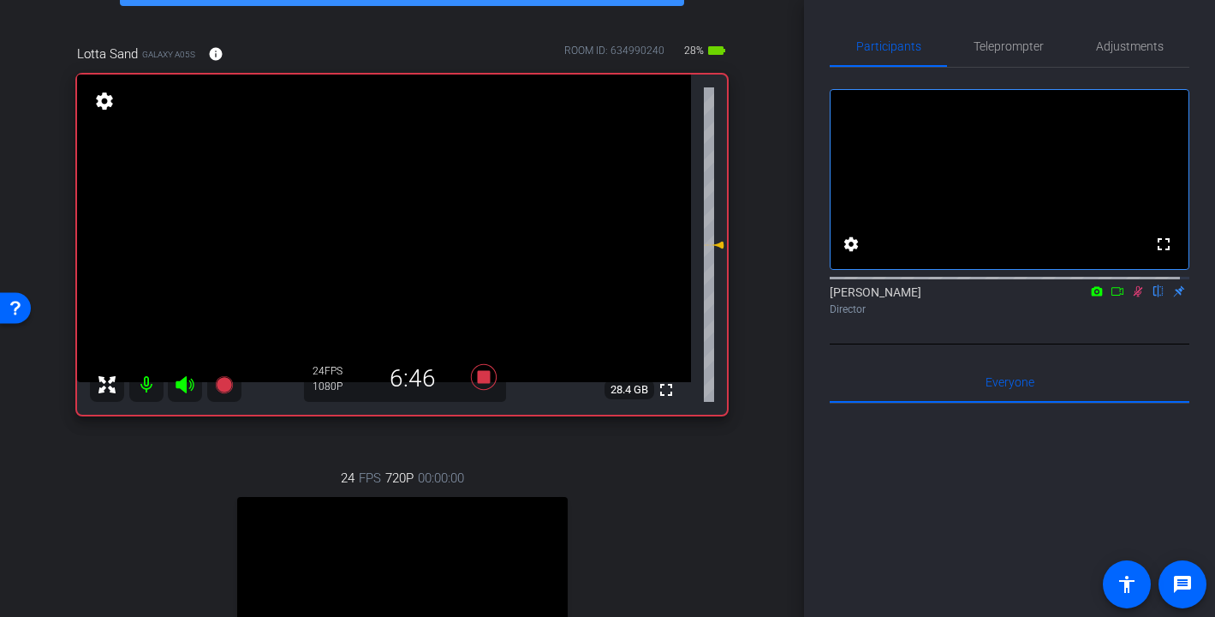
click at [1131, 297] on icon at bounding box center [1138, 291] width 14 height 12
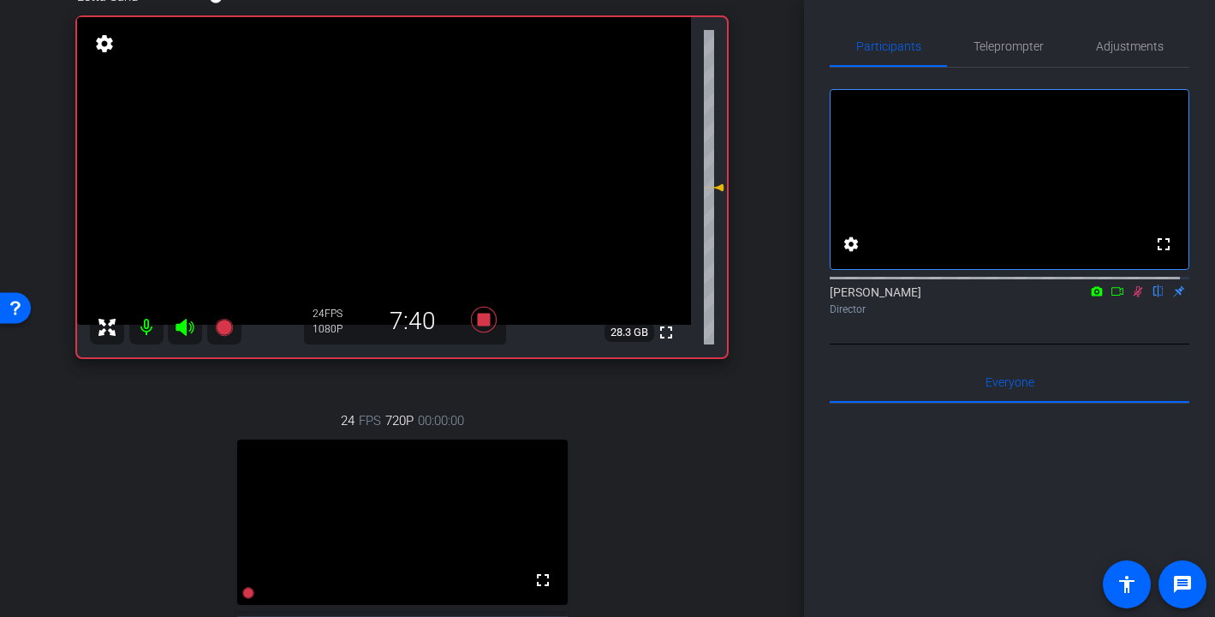
scroll to position [171, 0]
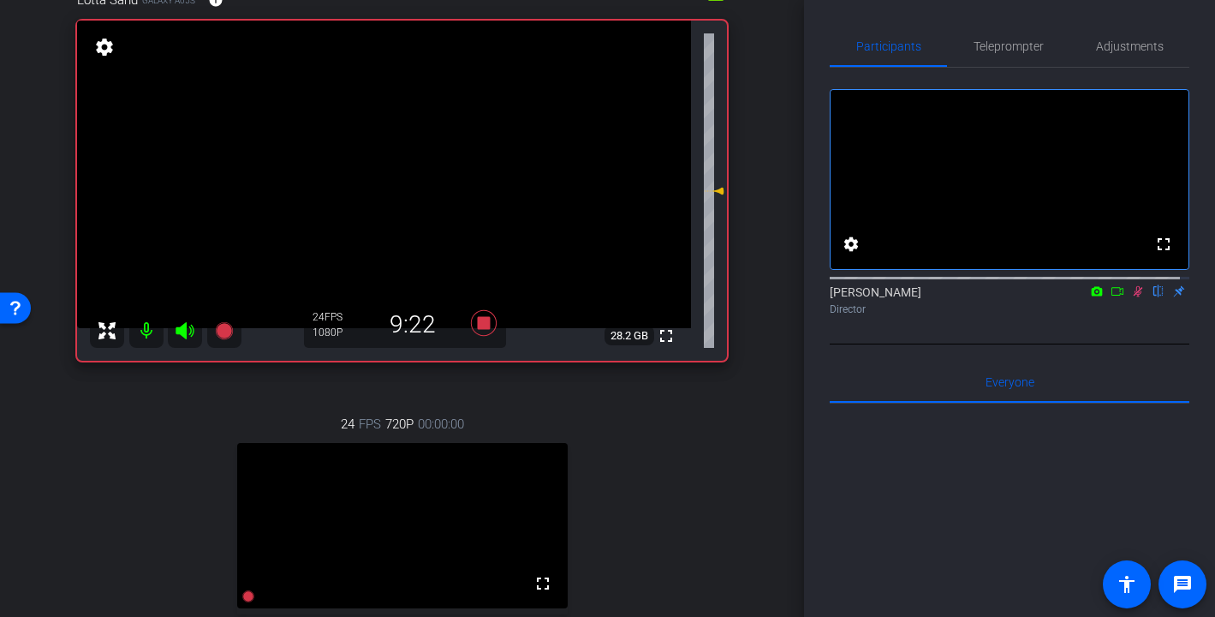
click at [1134, 297] on icon at bounding box center [1138, 291] width 9 height 11
click at [1131, 297] on icon at bounding box center [1138, 291] width 14 height 12
click at [1134, 297] on icon at bounding box center [1138, 291] width 9 height 11
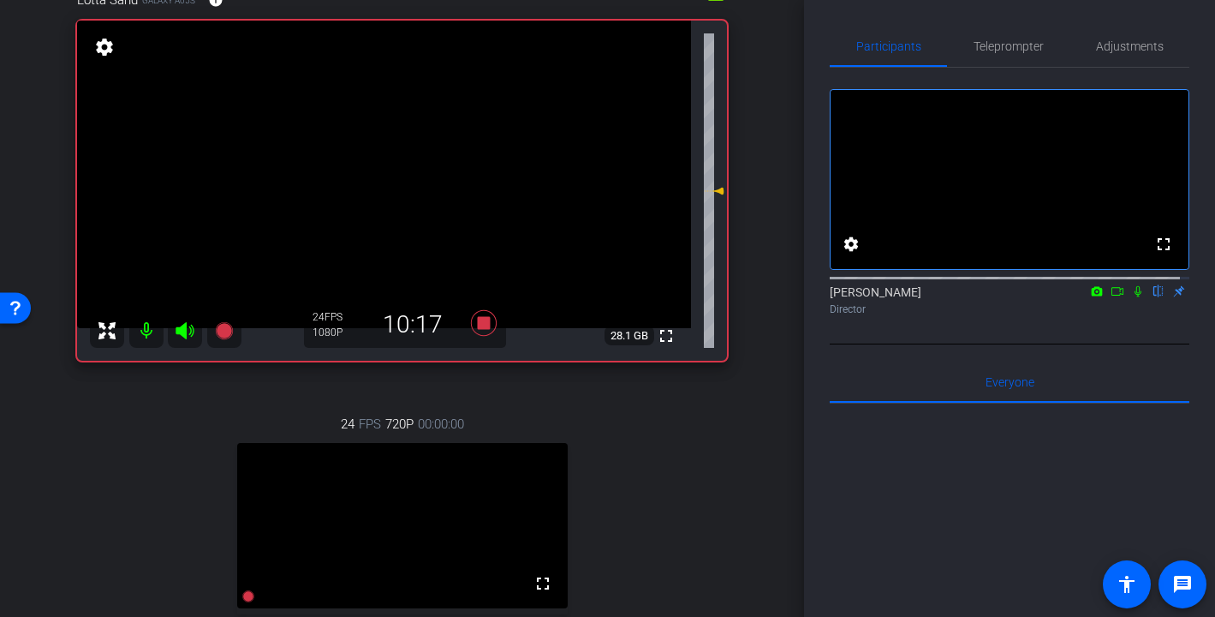
click at [1131, 297] on icon at bounding box center [1138, 291] width 14 height 12
click at [1134, 297] on icon at bounding box center [1138, 291] width 9 height 11
click at [1135, 297] on icon at bounding box center [1138, 291] width 7 height 11
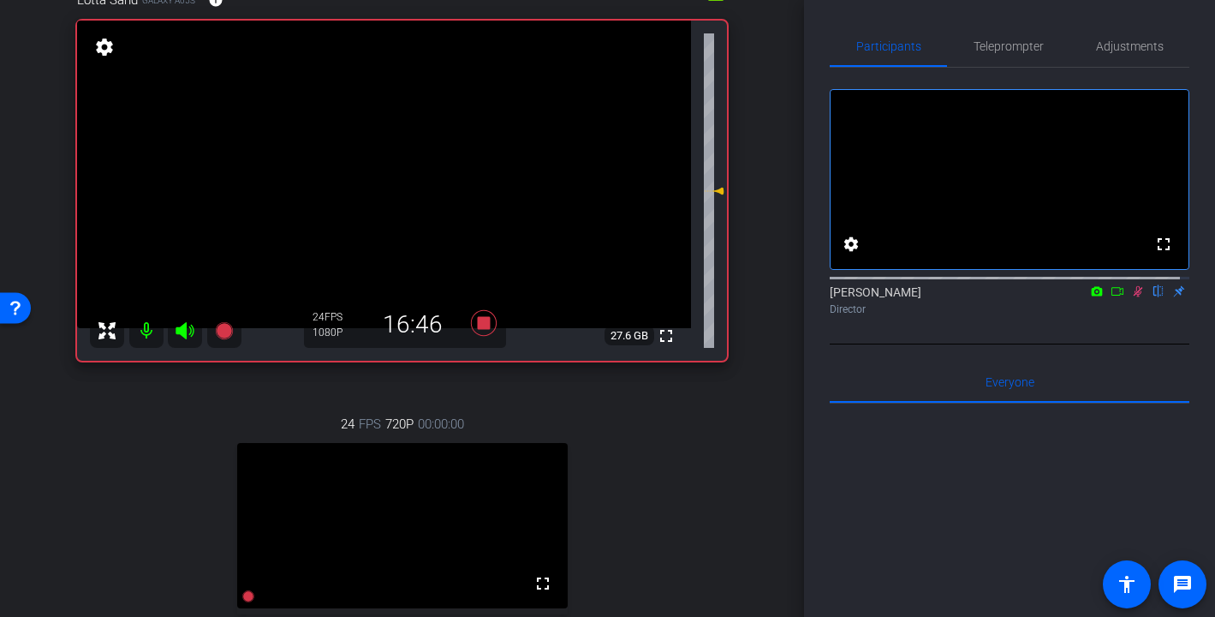
click at [1134, 297] on icon at bounding box center [1138, 291] width 9 height 11
click at [1135, 297] on icon at bounding box center [1138, 291] width 7 height 11
click at [1134, 297] on icon at bounding box center [1138, 291] width 9 height 11
click at [1135, 297] on icon at bounding box center [1138, 291] width 7 height 11
click at [1134, 297] on icon at bounding box center [1138, 291] width 9 height 11
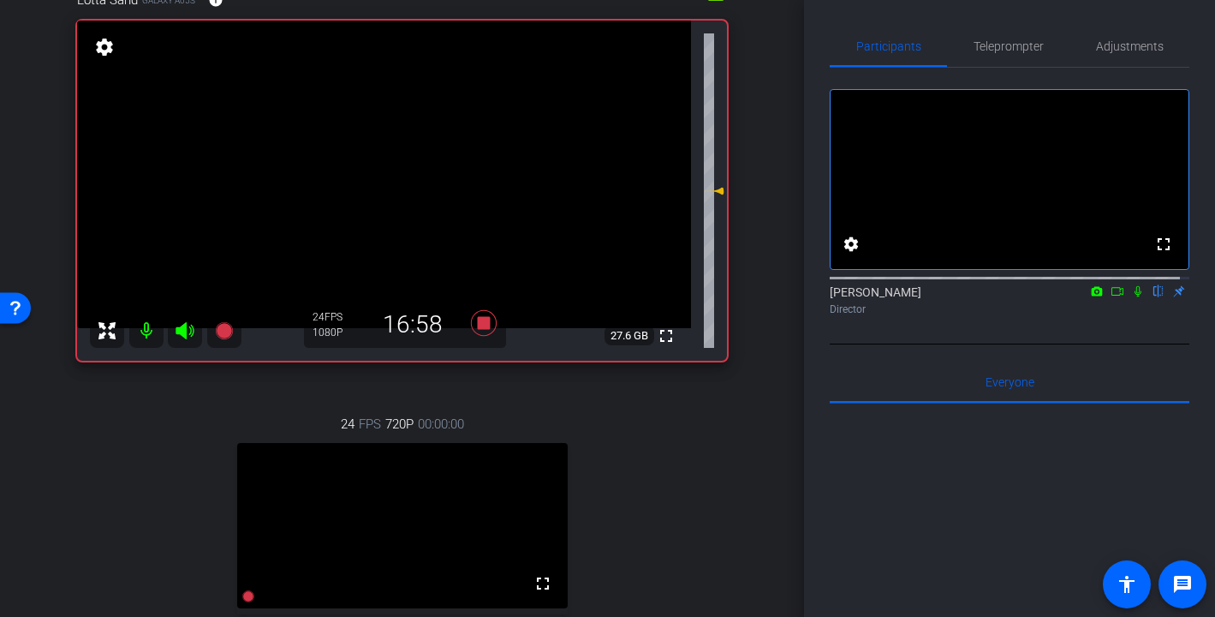
click at [1135, 297] on icon at bounding box center [1138, 291] width 7 height 11
click at [1134, 297] on icon at bounding box center [1138, 291] width 9 height 11
click at [1135, 297] on icon at bounding box center [1138, 291] width 7 height 11
click at [1134, 297] on icon at bounding box center [1138, 291] width 9 height 11
click at [1131, 297] on icon at bounding box center [1138, 291] width 14 height 12
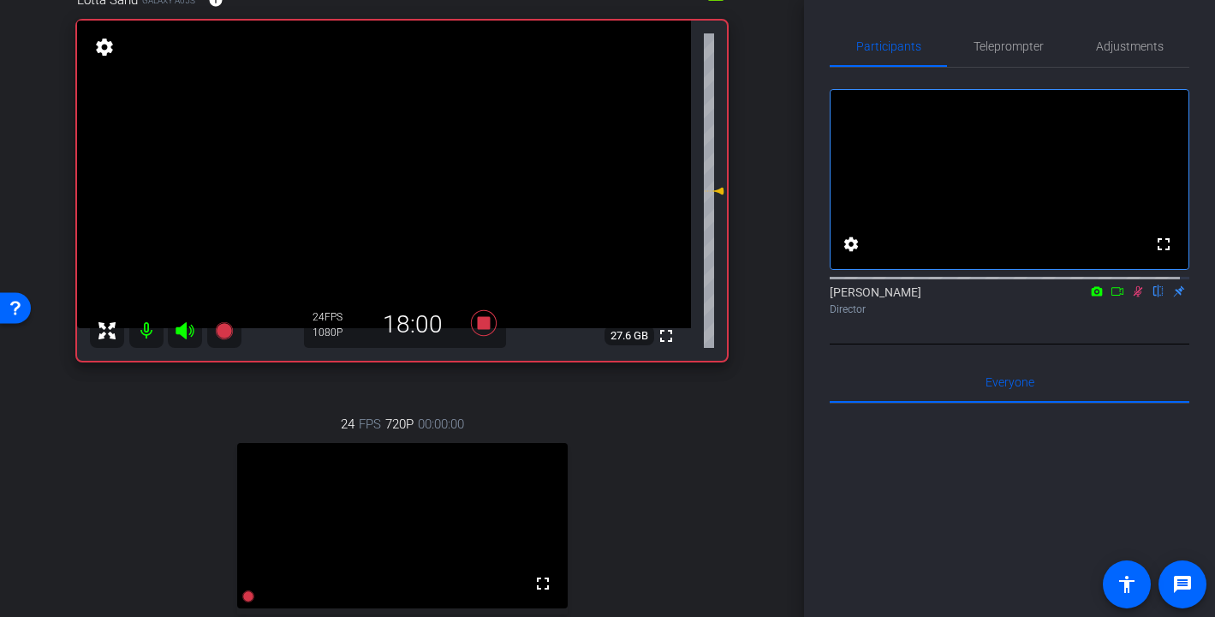
click at [1134, 297] on icon at bounding box center [1138, 291] width 9 height 11
click at [1135, 297] on icon at bounding box center [1138, 291] width 7 height 11
click at [1134, 297] on icon at bounding box center [1138, 291] width 9 height 11
click at [1135, 297] on icon at bounding box center [1138, 291] width 7 height 11
drag, startPoint x: 1129, startPoint y: 311, endPoint x: 1129, endPoint y: 335, distance: 24.0
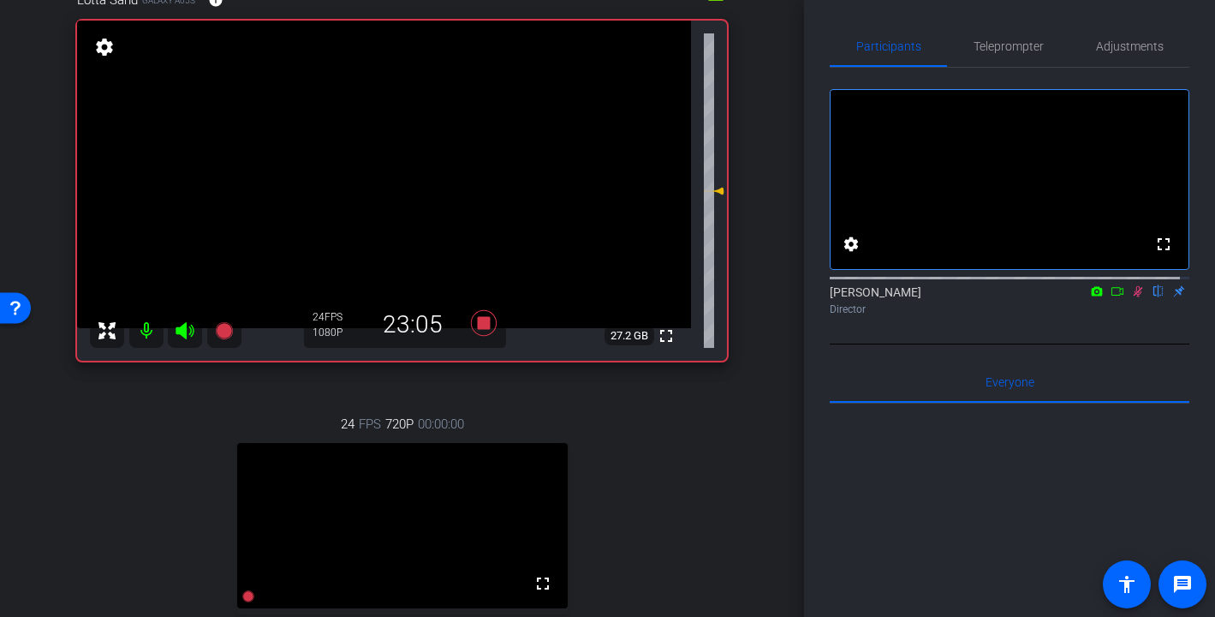
click at [1129, 322] on div "Heather Jacoby flip Director" at bounding box center [1010, 296] width 360 height 52
click at [1131, 297] on icon at bounding box center [1138, 291] width 14 height 12
click at [1134, 297] on icon at bounding box center [1138, 291] width 9 height 11
click at [1131, 297] on icon at bounding box center [1138, 291] width 14 height 12
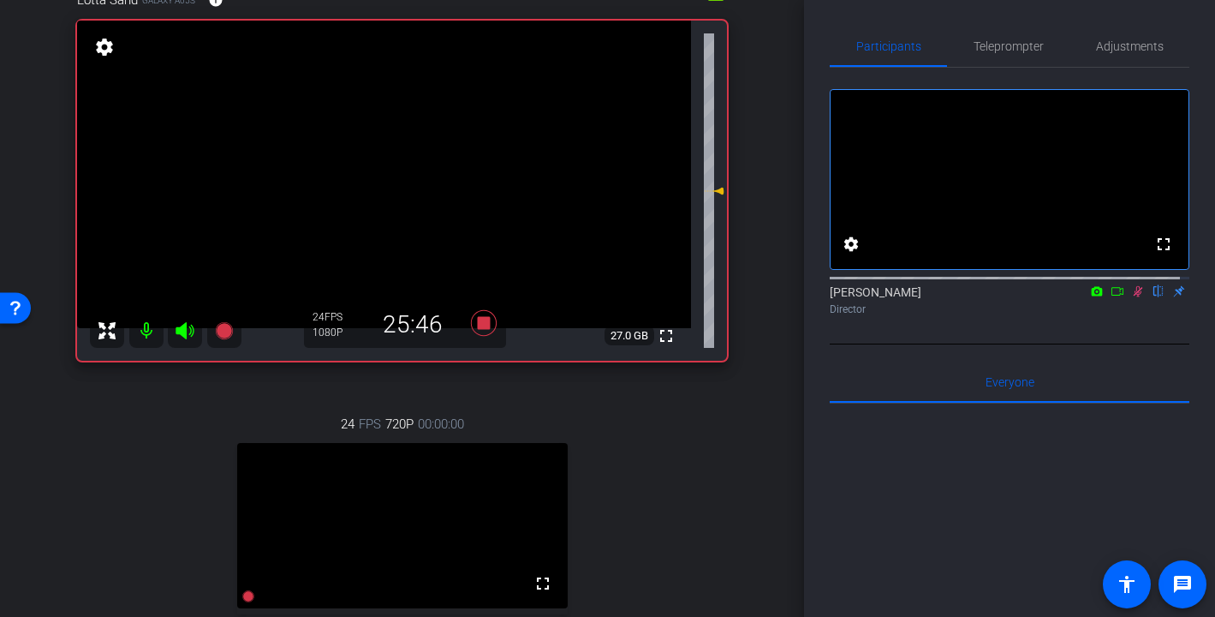
click at [1134, 297] on icon at bounding box center [1138, 291] width 9 height 11
click at [1131, 297] on icon at bounding box center [1138, 291] width 14 height 12
click at [1134, 297] on icon at bounding box center [1138, 291] width 9 height 11
click at [1135, 297] on icon at bounding box center [1138, 291] width 7 height 11
click at [1134, 297] on icon at bounding box center [1138, 291] width 9 height 11
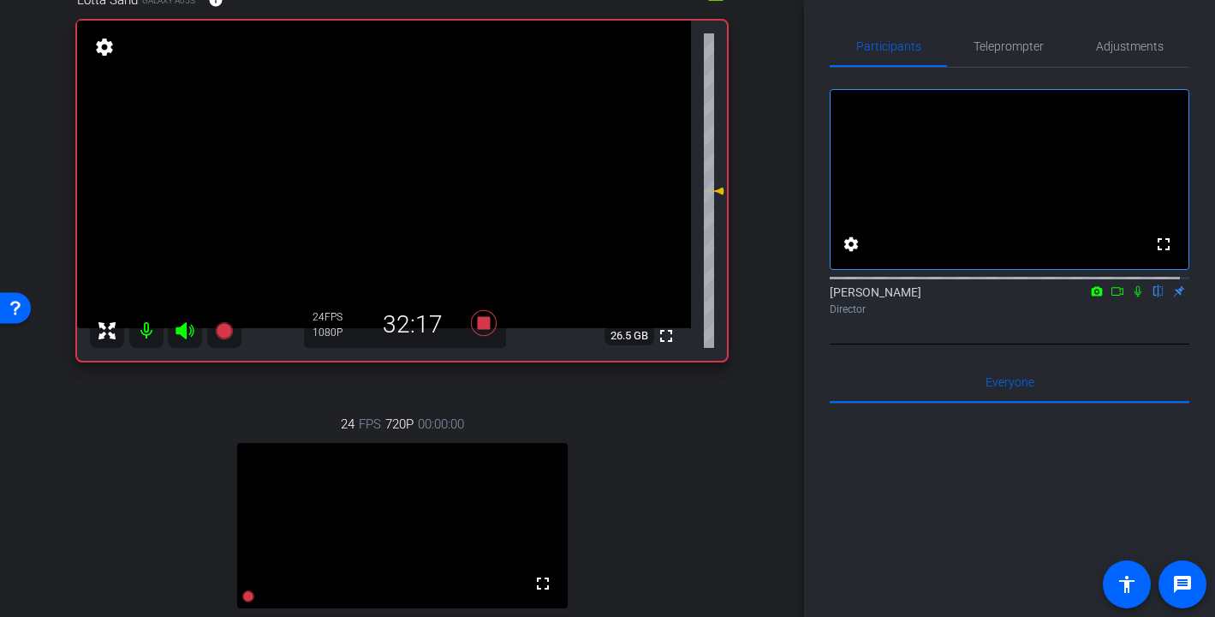
click at [1131, 297] on icon at bounding box center [1138, 291] width 14 height 12
drag, startPoint x: 1130, startPoint y: 305, endPoint x: 1124, endPoint y: 357, distance: 52.7
click at [1124, 344] on div "fullscreen settings Heather Jacoby flip Director" at bounding box center [1010, 206] width 360 height 277
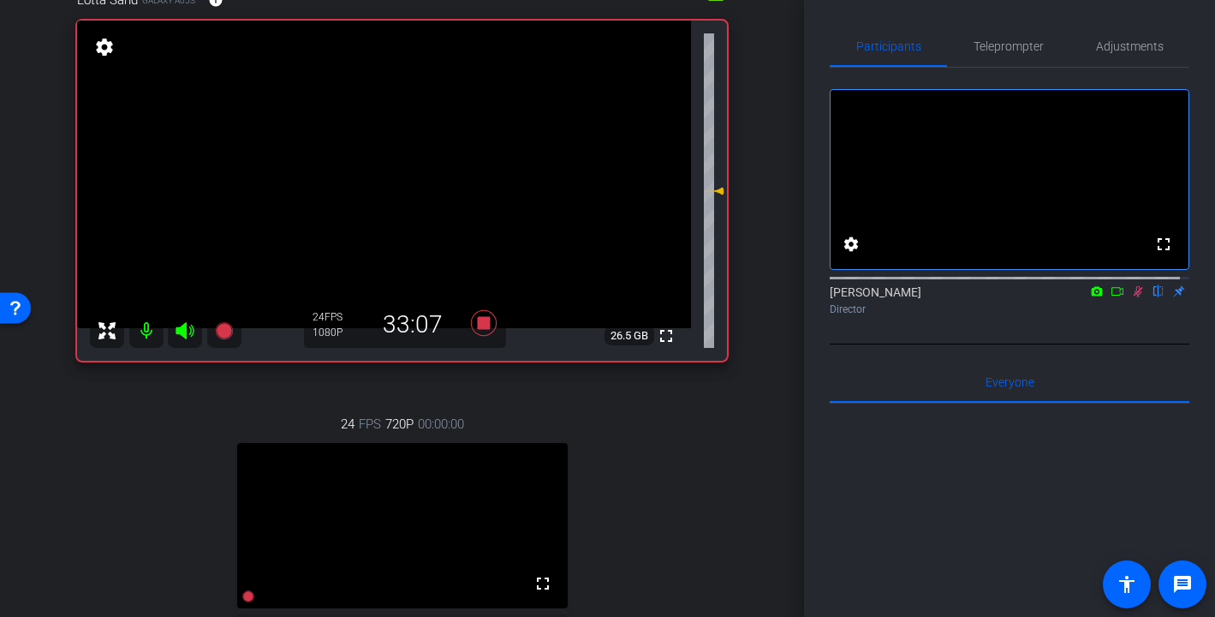
click at [1134, 297] on icon at bounding box center [1138, 291] width 9 height 11
click at [1131, 297] on icon at bounding box center [1138, 291] width 14 height 12
click at [1134, 297] on icon at bounding box center [1138, 291] width 9 height 11
click at [1131, 297] on icon at bounding box center [1138, 291] width 14 height 12
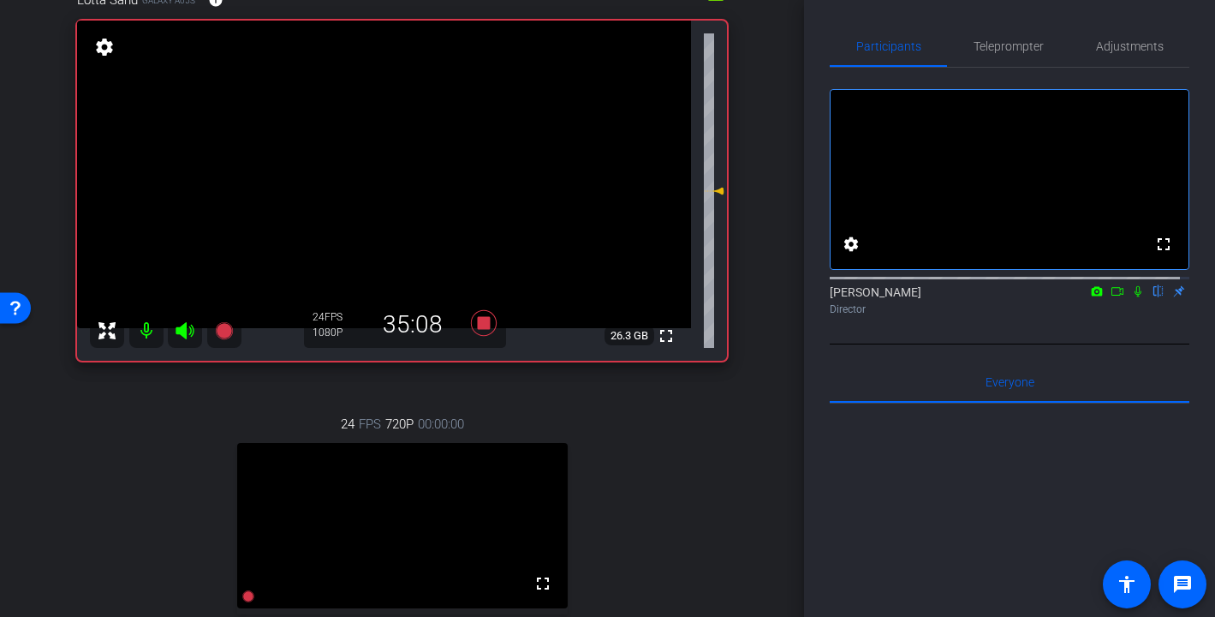
click at [1131, 297] on icon at bounding box center [1138, 291] width 14 height 12
click at [1134, 297] on icon at bounding box center [1138, 291] width 9 height 11
click at [1131, 297] on icon at bounding box center [1138, 291] width 14 height 12
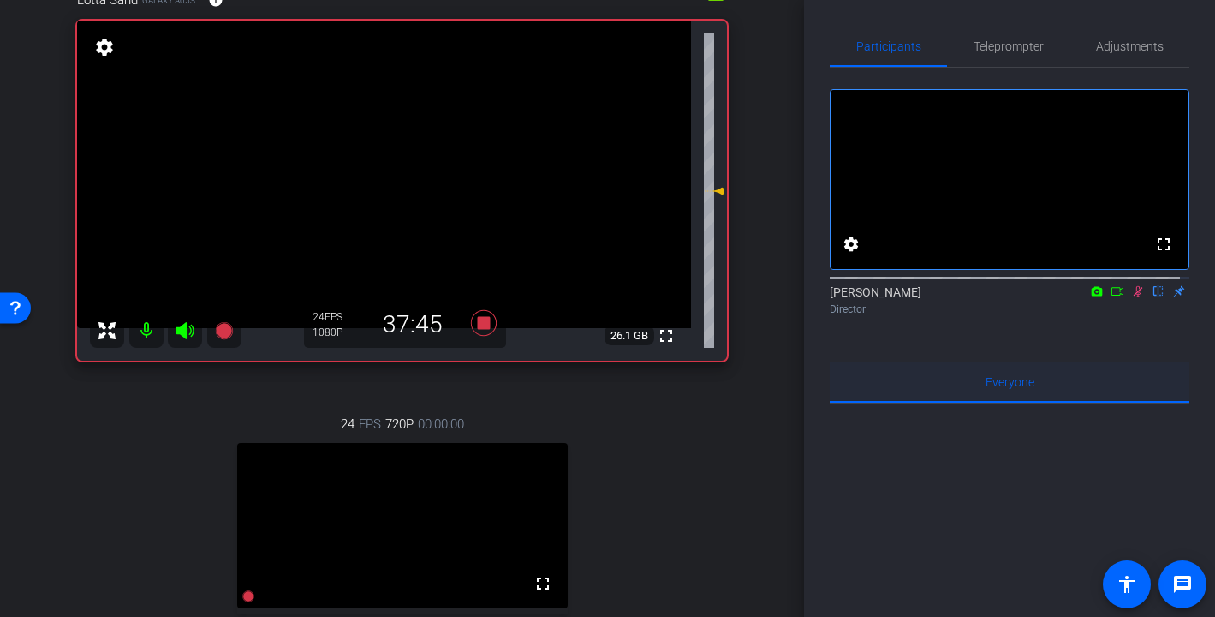
drag, startPoint x: 1129, startPoint y: 306, endPoint x: 1149, endPoint y: 379, distance: 76.5
click at [1149, 379] on div "fullscreen settings Heather Jacoby flip Director Everyone 0 Mark all read To: E…" at bounding box center [1010, 498] width 360 height 861
click at [1131, 297] on icon at bounding box center [1138, 291] width 14 height 12
click at [1134, 297] on icon at bounding box center [1138, 291] width 9 height 11
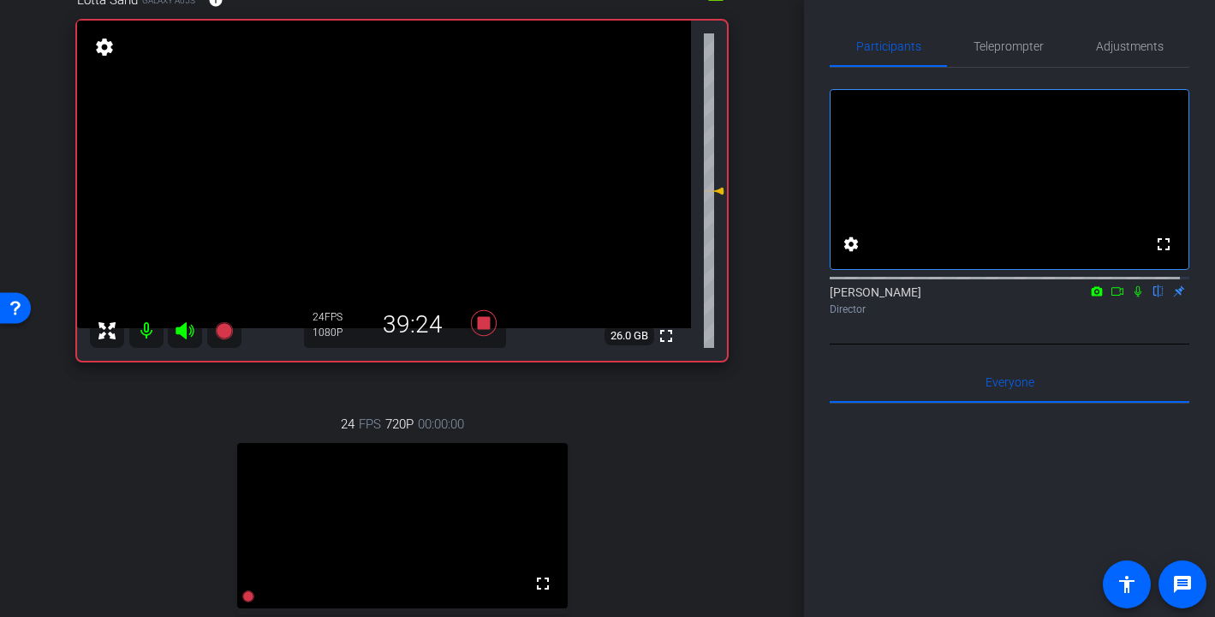
click at [1131, 297] on icon at bounding box center [1138, 291] width 14 height 12
click at [1135, 297] on icon at bounding box center [1138, 291] width 7 height 11
click at [1131, 297] on icon at bounding box center [1138, 291] width 14 height 12
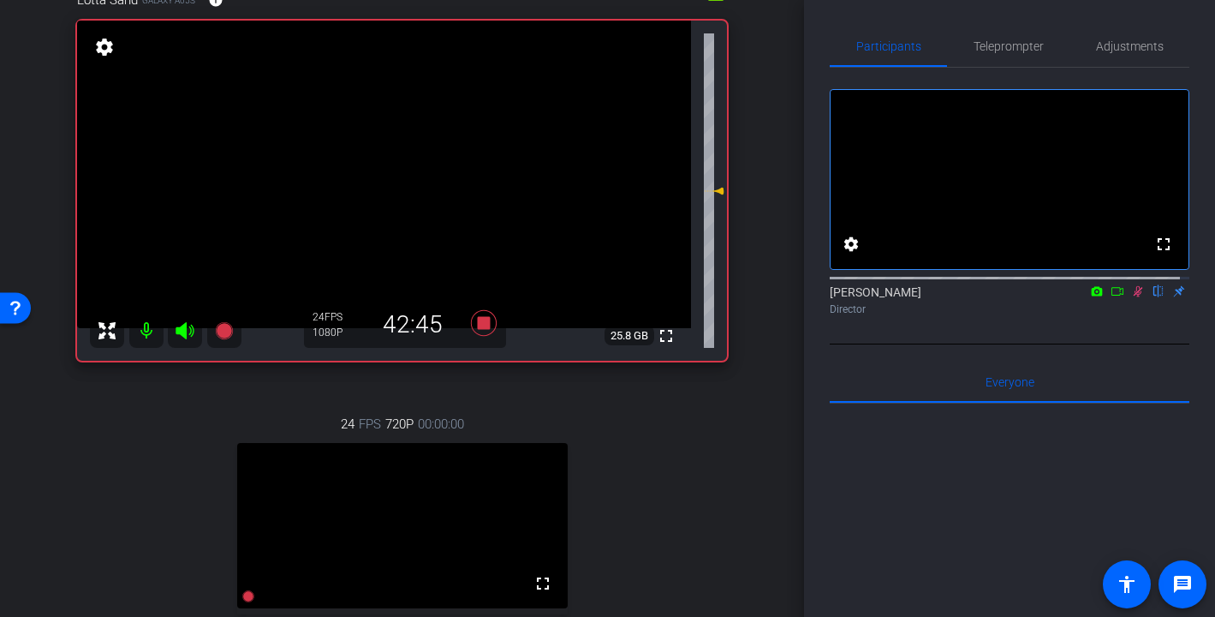
click at [1134, 297] on icon at bounding box center [1138, 291] width 9 height 11
click at [1131, 297] on icon at bounding box center [1138, 291] width 14 height 12
click at [1134, 297] on icon at bounding box center [1138, 291] width 9 height 11
click at [481, 320] on icon at bounding box center [483, 323] width 26 height 26
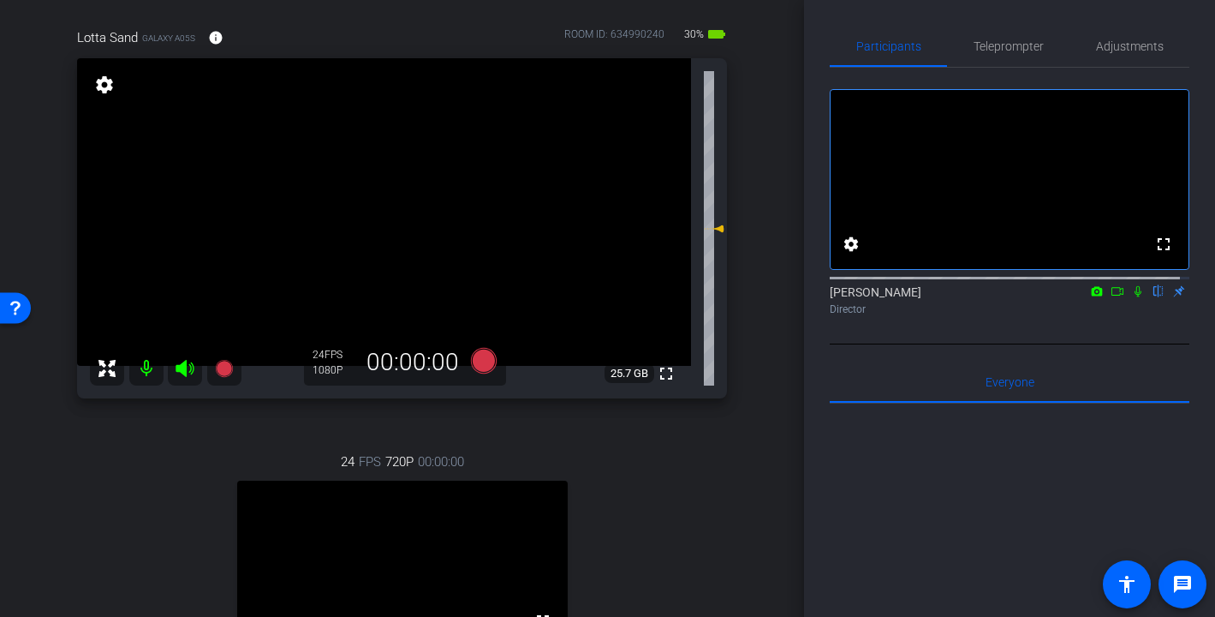
scroll to position [130, 0]
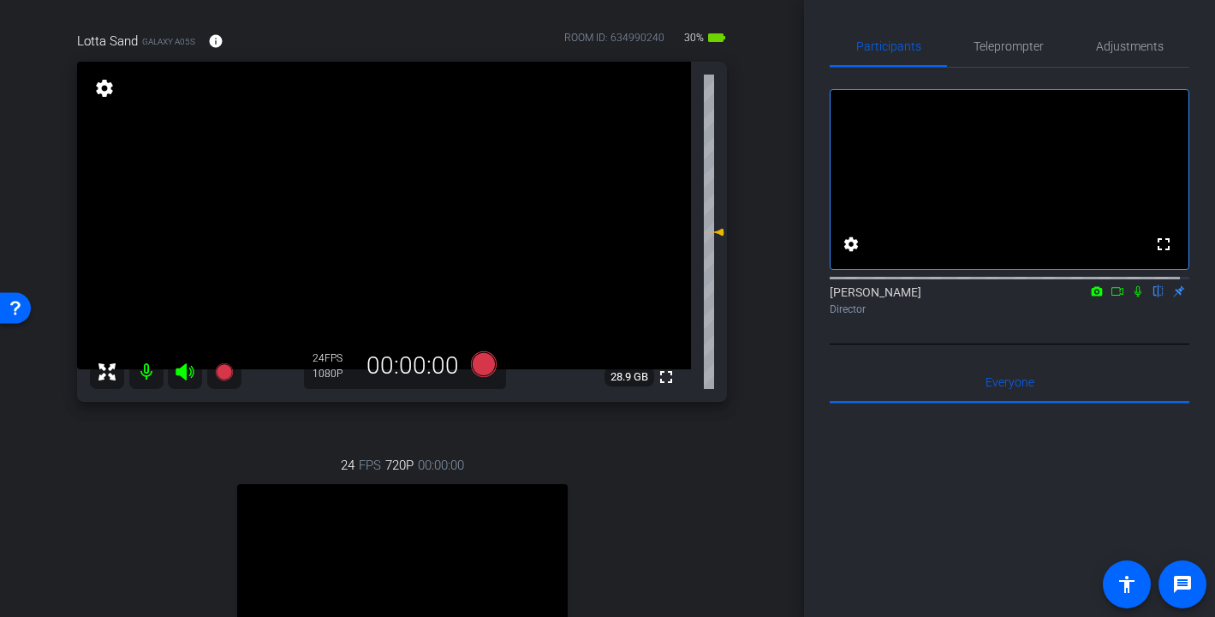
click at [1131, 297] on icon at bounding box center [1138, 291] width 14 height 12
click at [1132, 297] on icon at bounding box center [1138, 291] width 14 height 12
click at [1135, 297] on icon at bounding box center [1138, 291] width 7 height 11
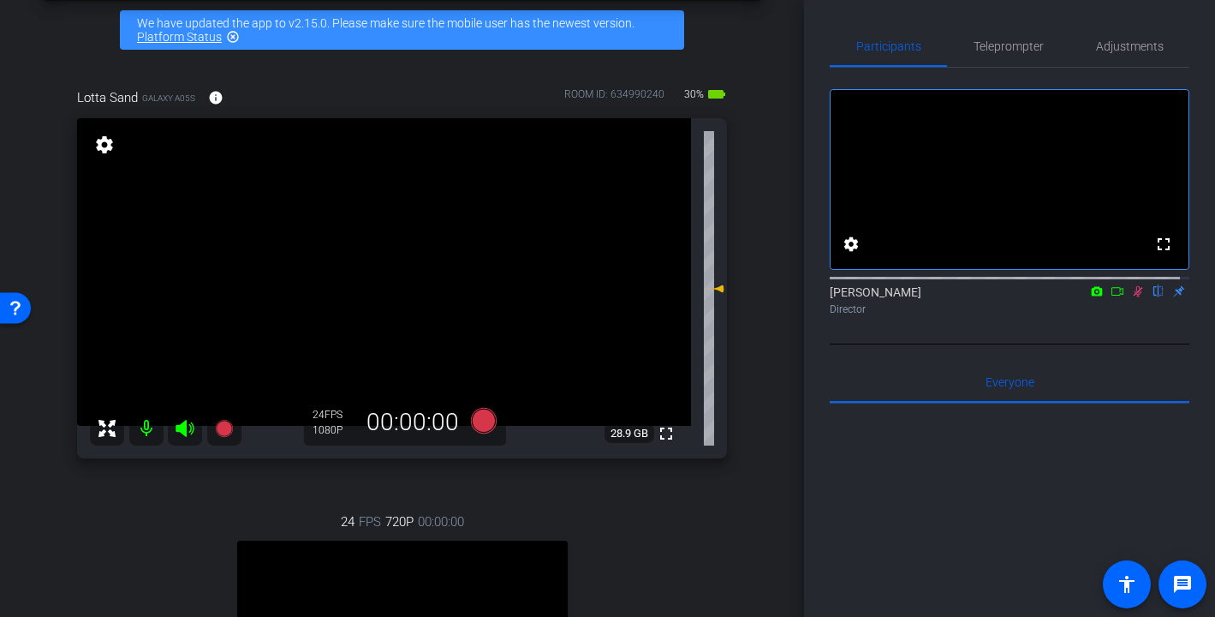
scroll to position [69, 0]
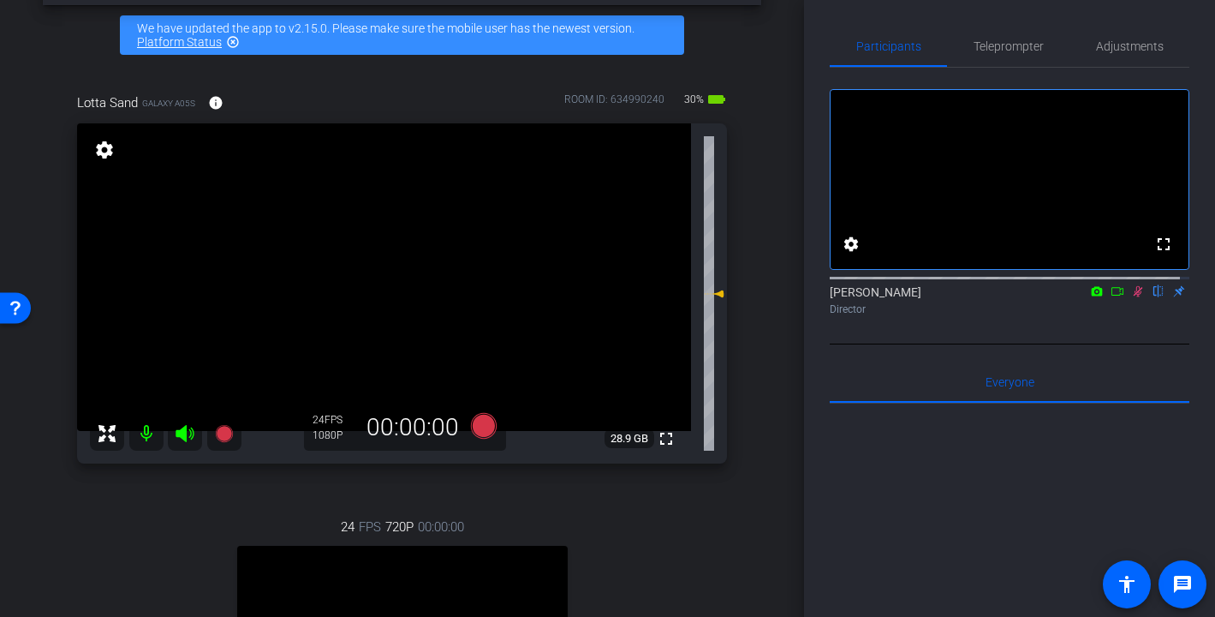
click at [1134, 297] on icon at bounding box center [1138, 291] width 9 height 11
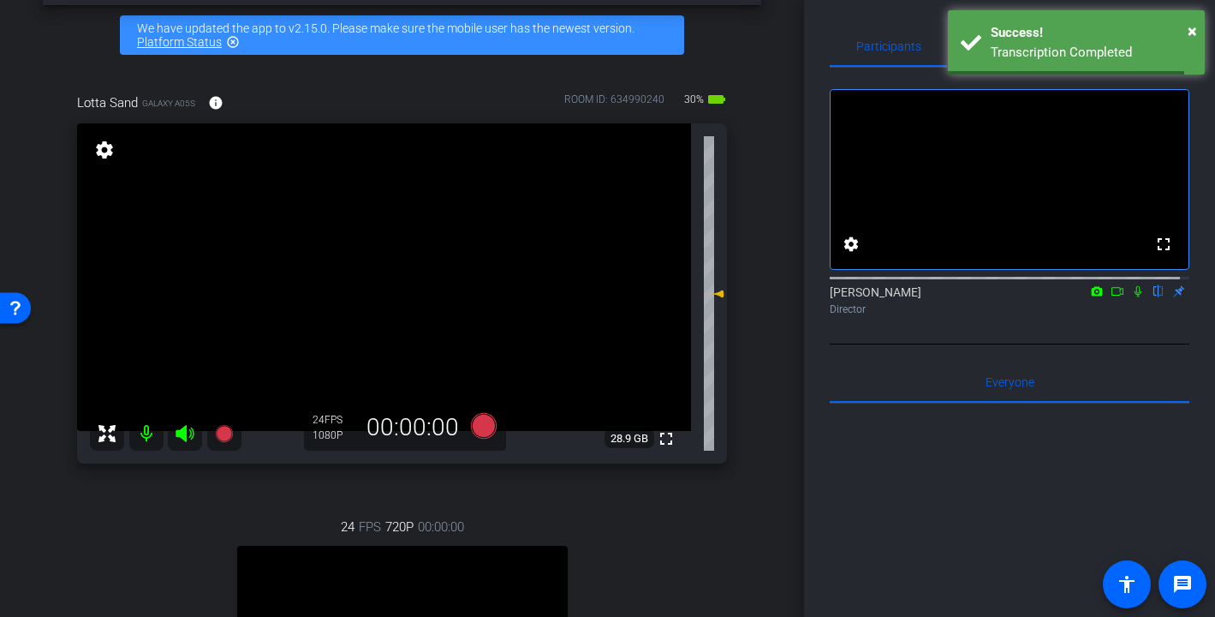
click at [1132, 283] on div at bounding box center [1010, 277] width 360 height 14
click at [1135, 297] on icon at bounding box center [1138, 291] width 7 height 11
click at [1134, 297] on icon at bounding box center [1138, 291] width 9 height 11
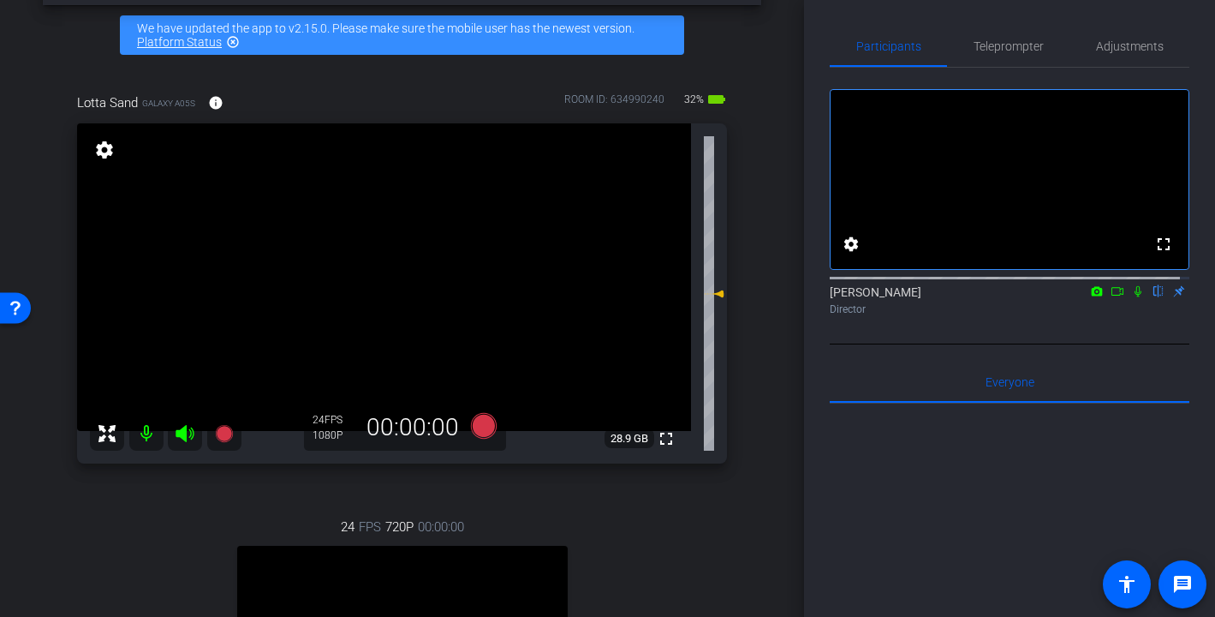
click at [1131, 297] on icon at bounding box center [1138, 291] width 14 height 12
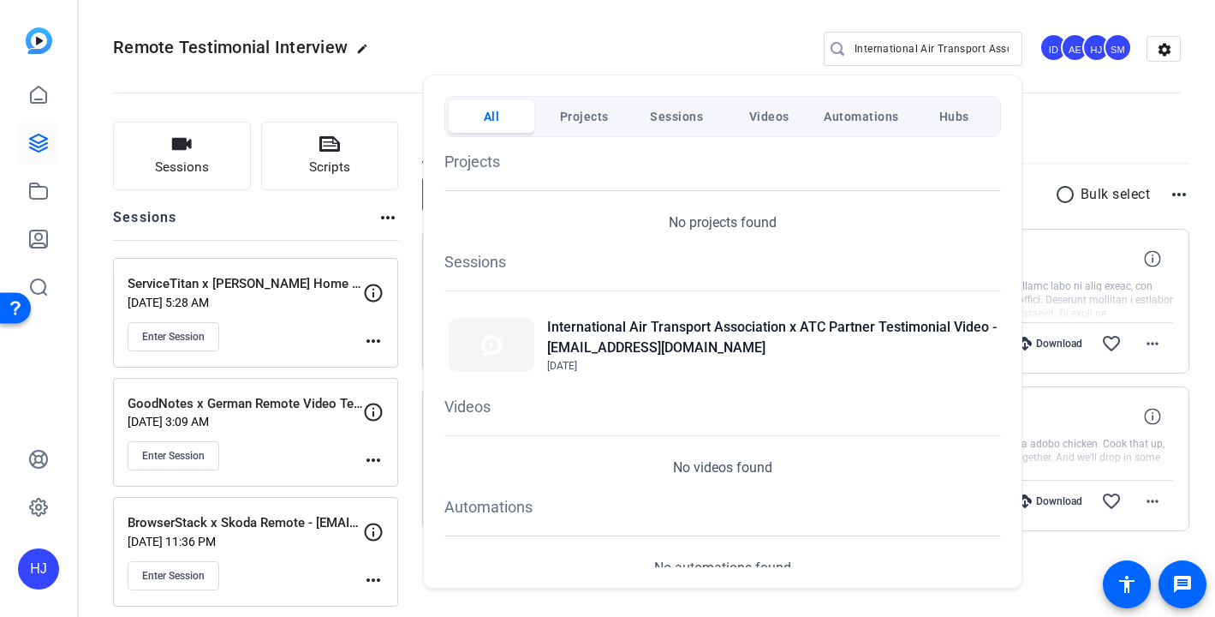
click at [728, 49] on div at bounding box center [607, 308] width 1215 height 617
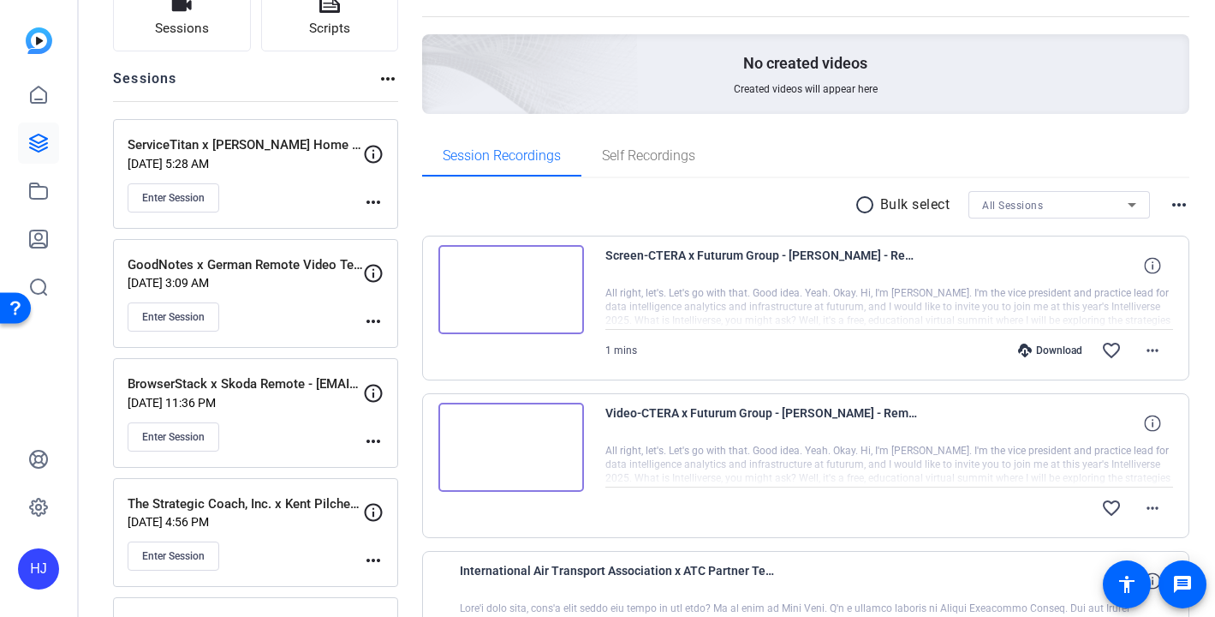
scroll to position [146, 0]
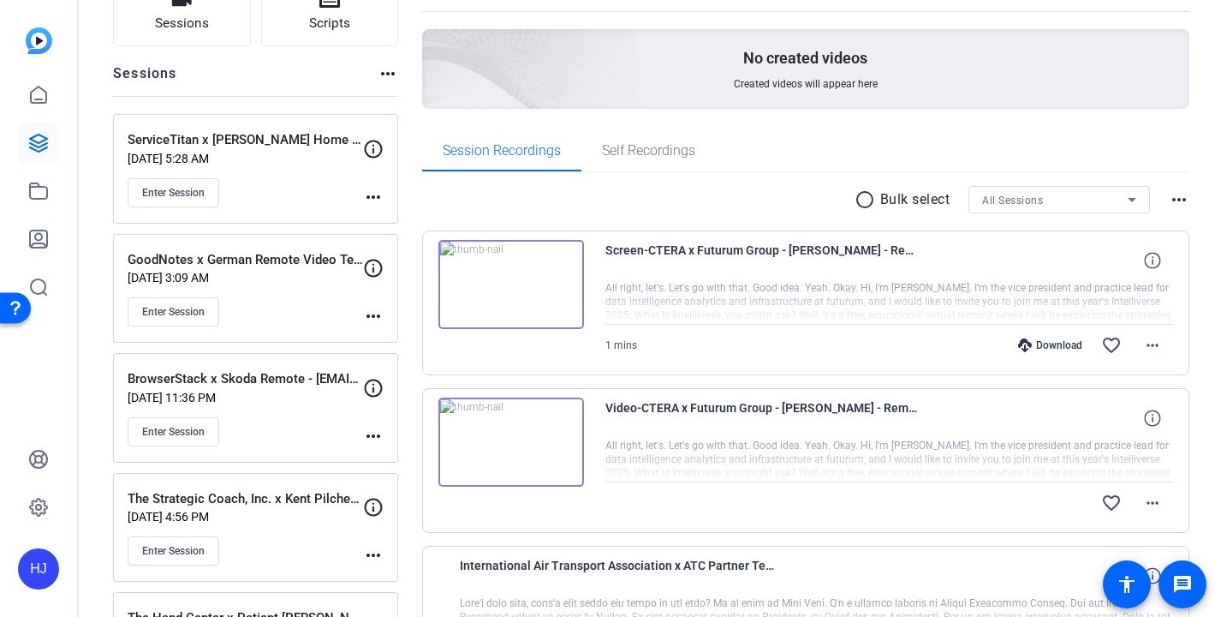
click at [500, 273] on img at bounding box center [511, 284] width 146 height 89
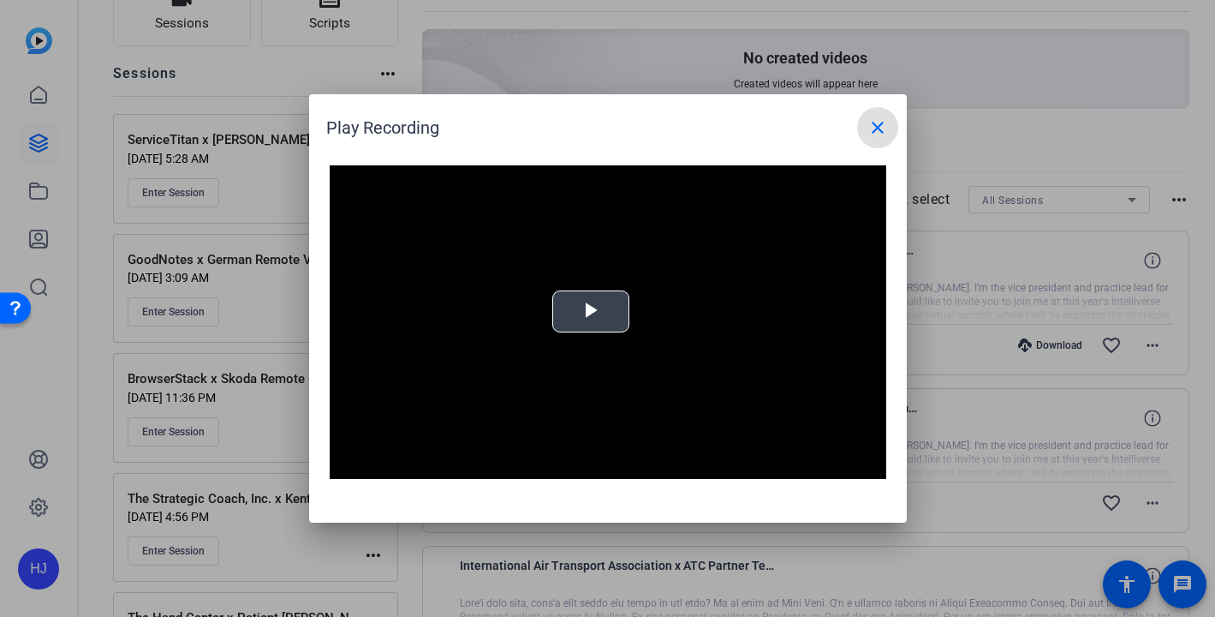
click at [591, 312] on span "Video Player" at bounding box center [591, 312] width 0 height 0
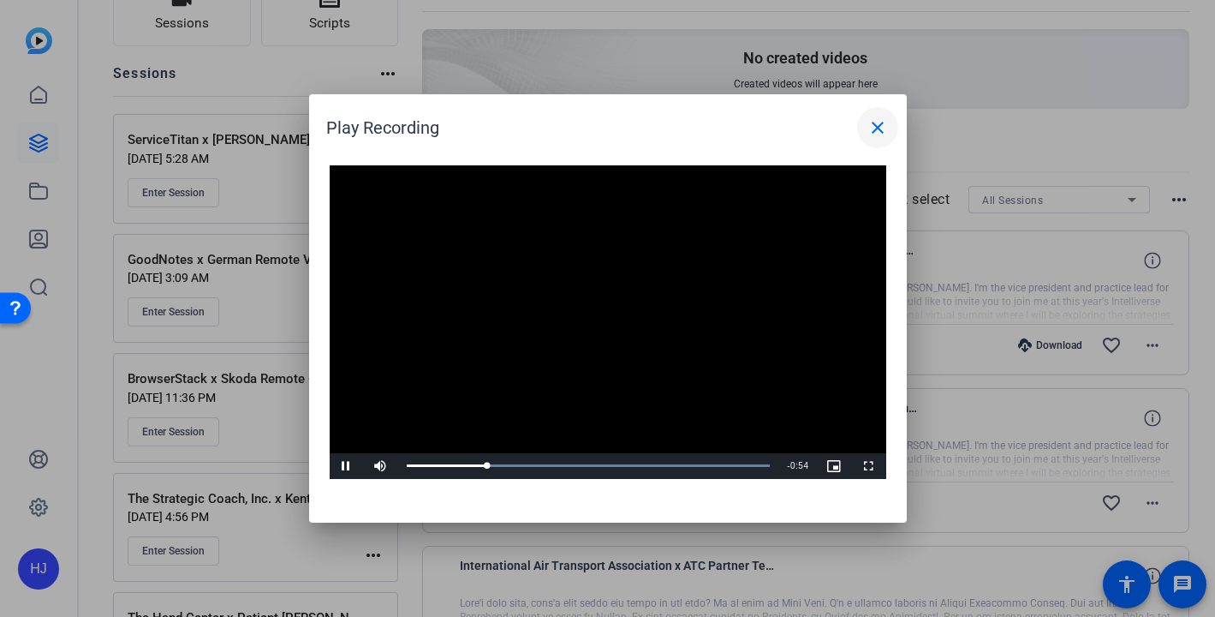
click at [878, 124] on mat-icon "close" at bounding box center [878, 127] width 21 height 21
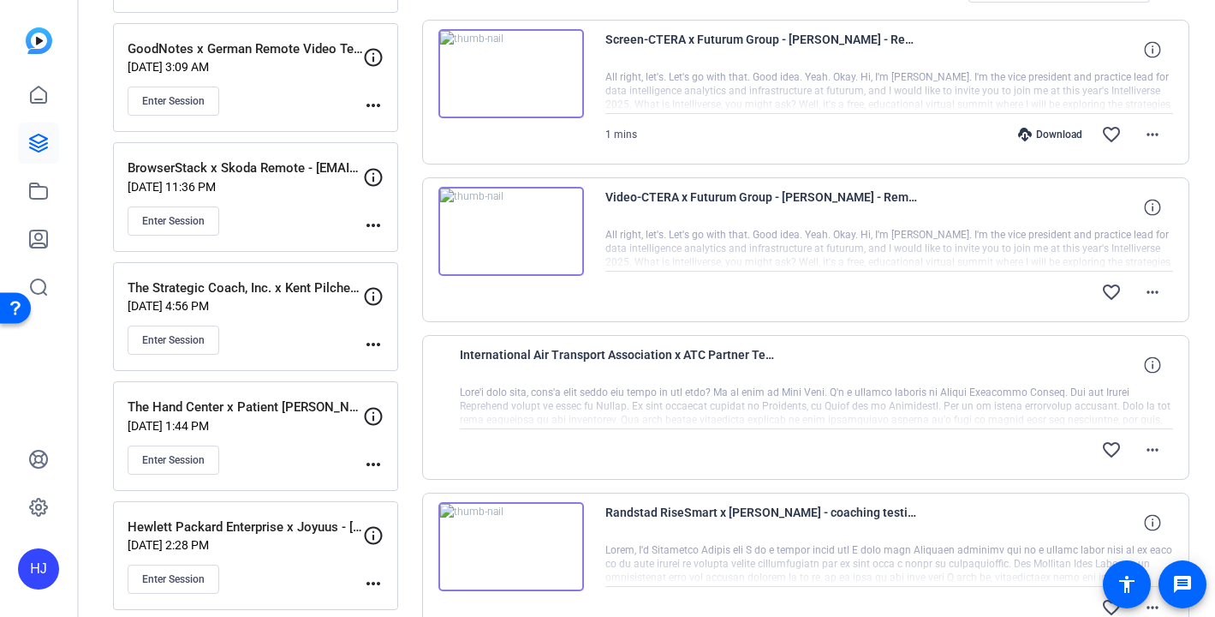
scroll to position [527, 0]
